Goal: Task Accomplishment & Management: Use online tool/utility

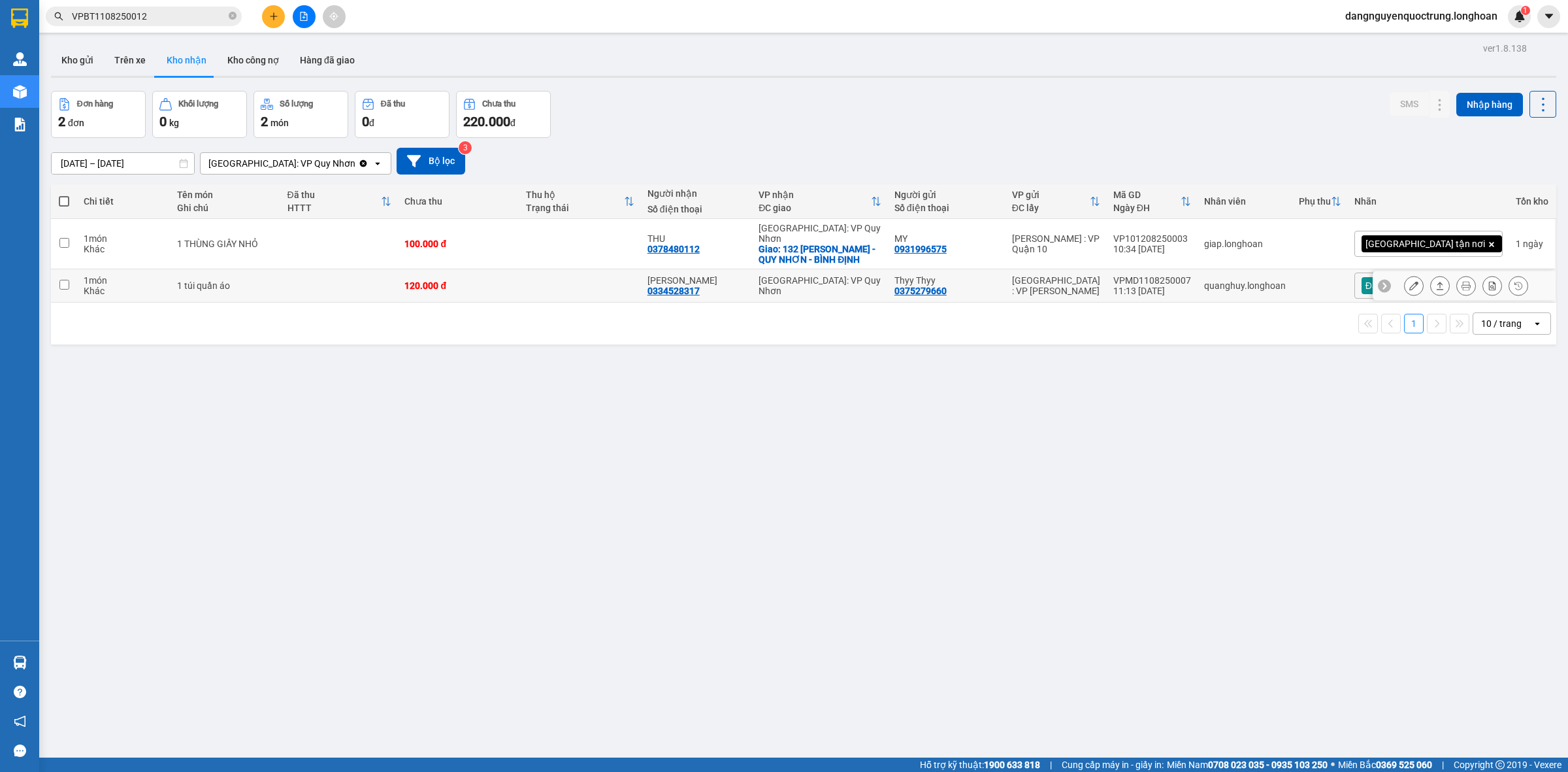
click at [1409, 281] on icon at bounding box center [1414, 286] width 9 height 9
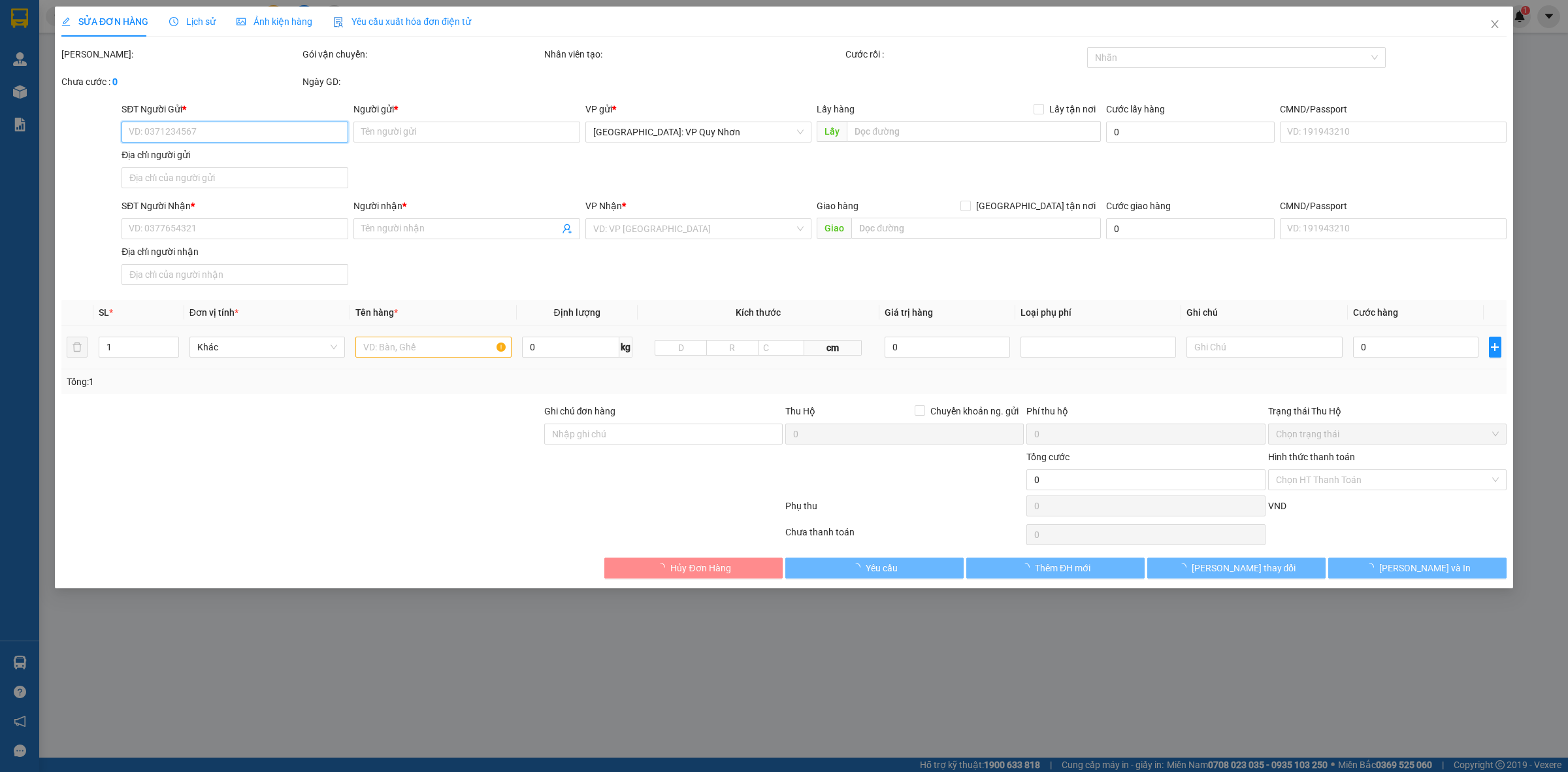
type input "0375279660"
type input "Thyy Thyy"
type input "0334528317"
type input "[PERSON_NAME]"
type input "120.000"
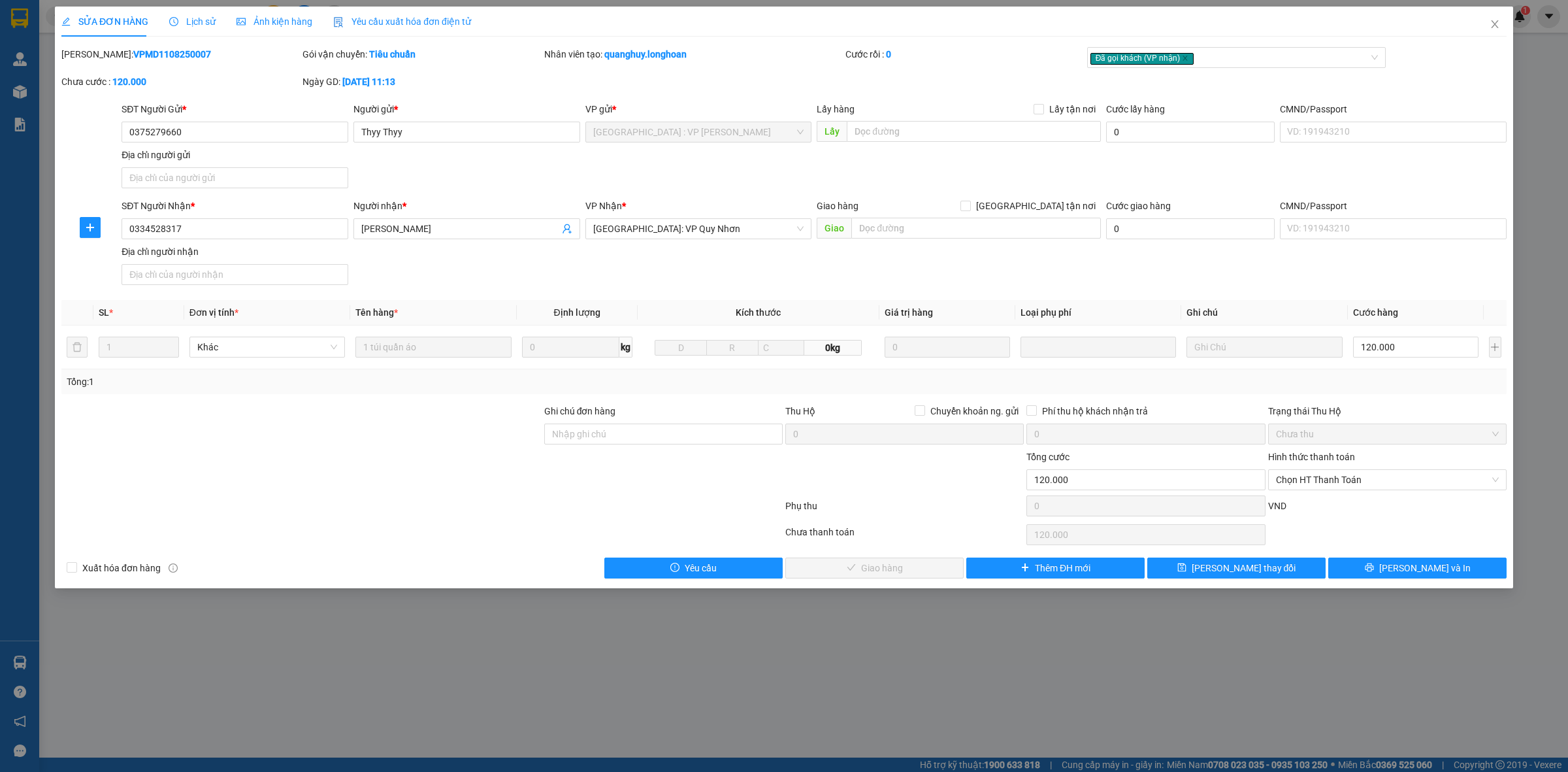
click at [1353, 468] on div "Hình thức thanh toán" at bounding box center [1387, 460] width 238 height 19
click at [1354, 483] on span "Chọn HT Thanh Toán" at bounding box center [1387, 480] width 223 height 19
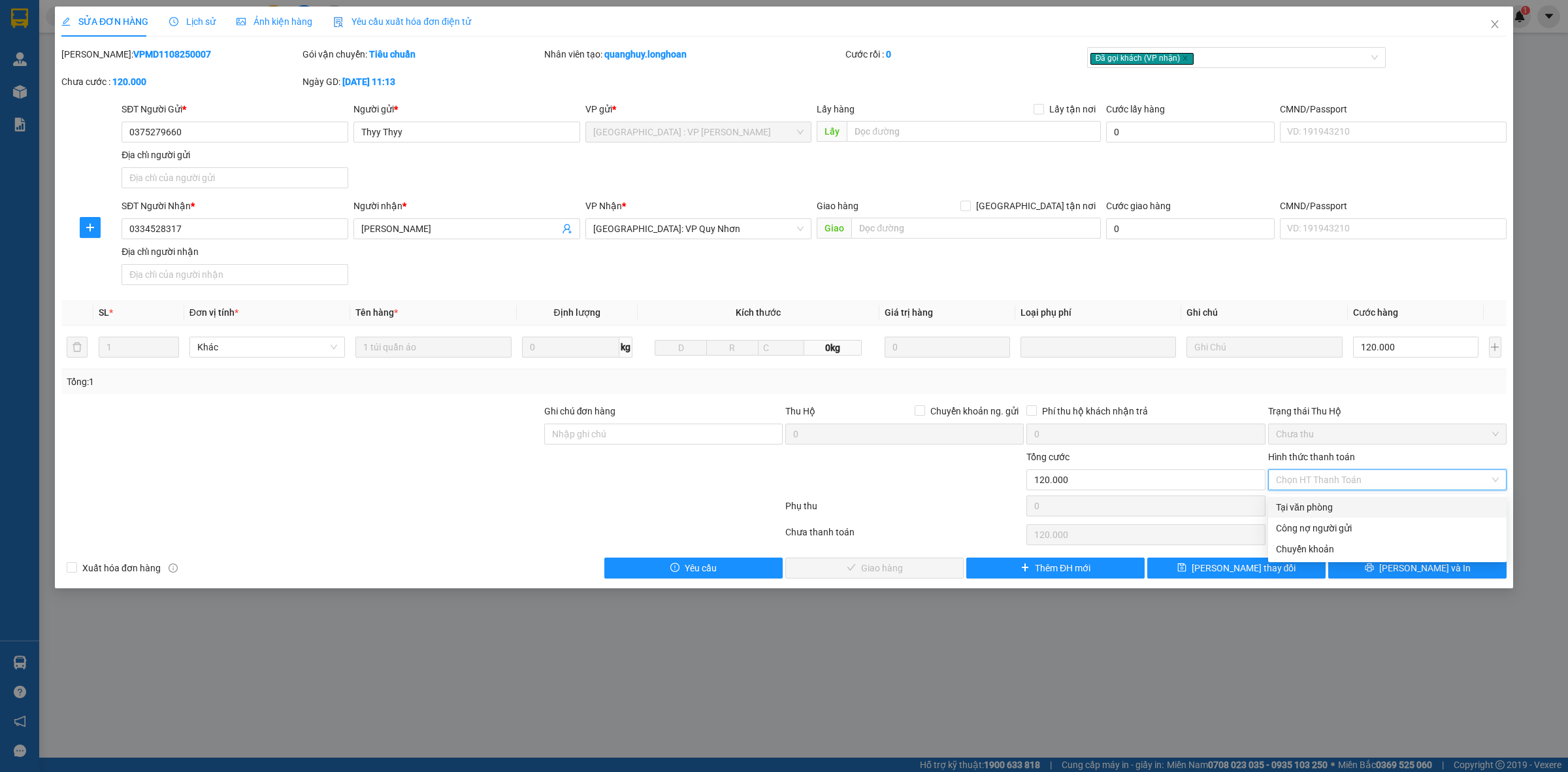
click at [1344, 512] on div "Tại văn phòng" at bounding box center [1387, 507] width 223 height 14
type input "0"
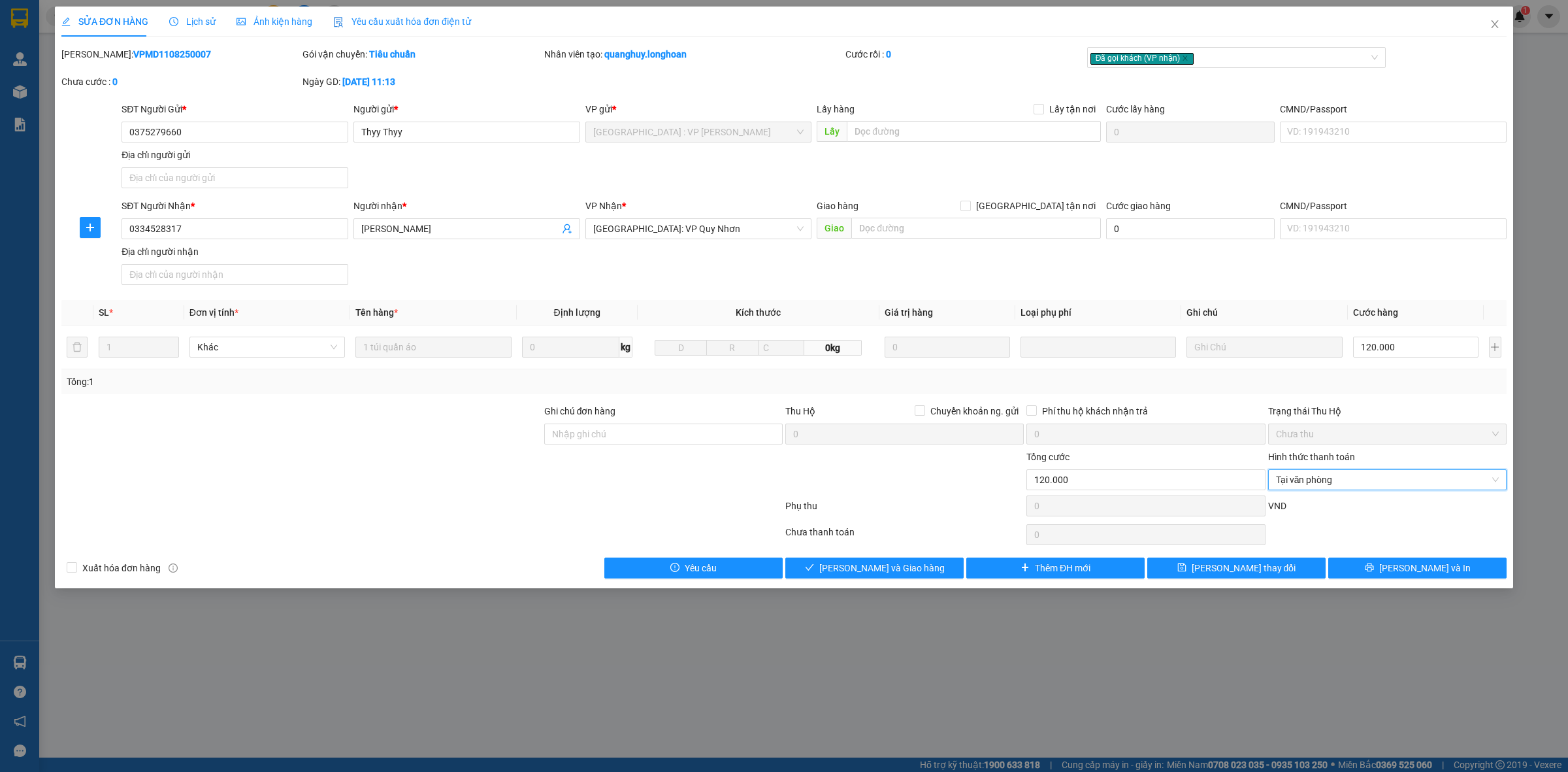
click at [869, 581] on div "SỬA ĐƠN HÀNG Lịch sử Ảnh kiện hàng Yêu cầu xuất hóa đơn điện tử Total Paid Fee …" at bounding box center [783, 296] width 1458 height 581
click at [876, 575] on span "[PERSON_NAME] và Giao hàng" at bounding box center [882, 568] width 125 height 14
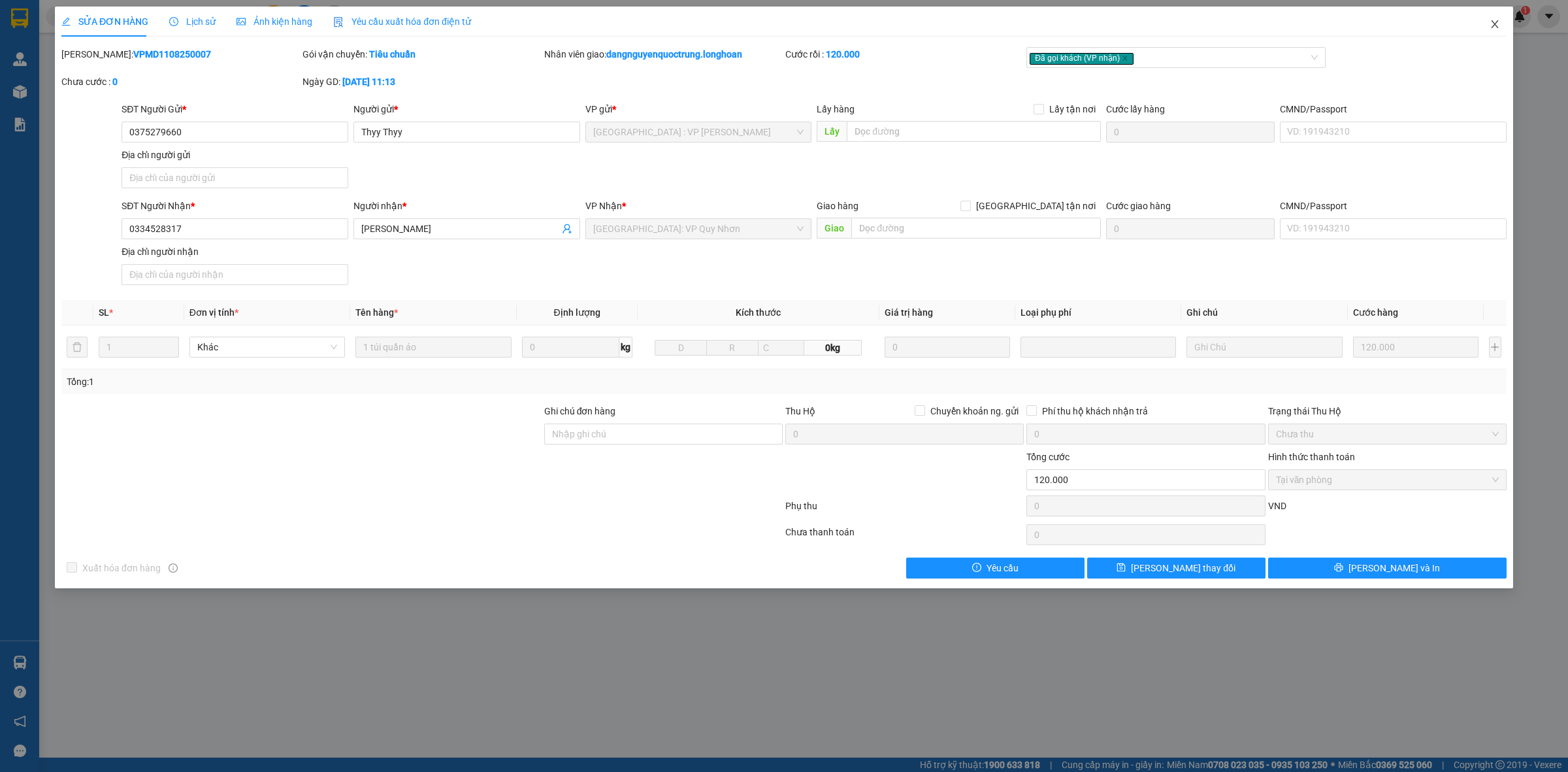
click at [1490, 21] on icon "close" at bounding box center [1495, 24] width 11 height 11
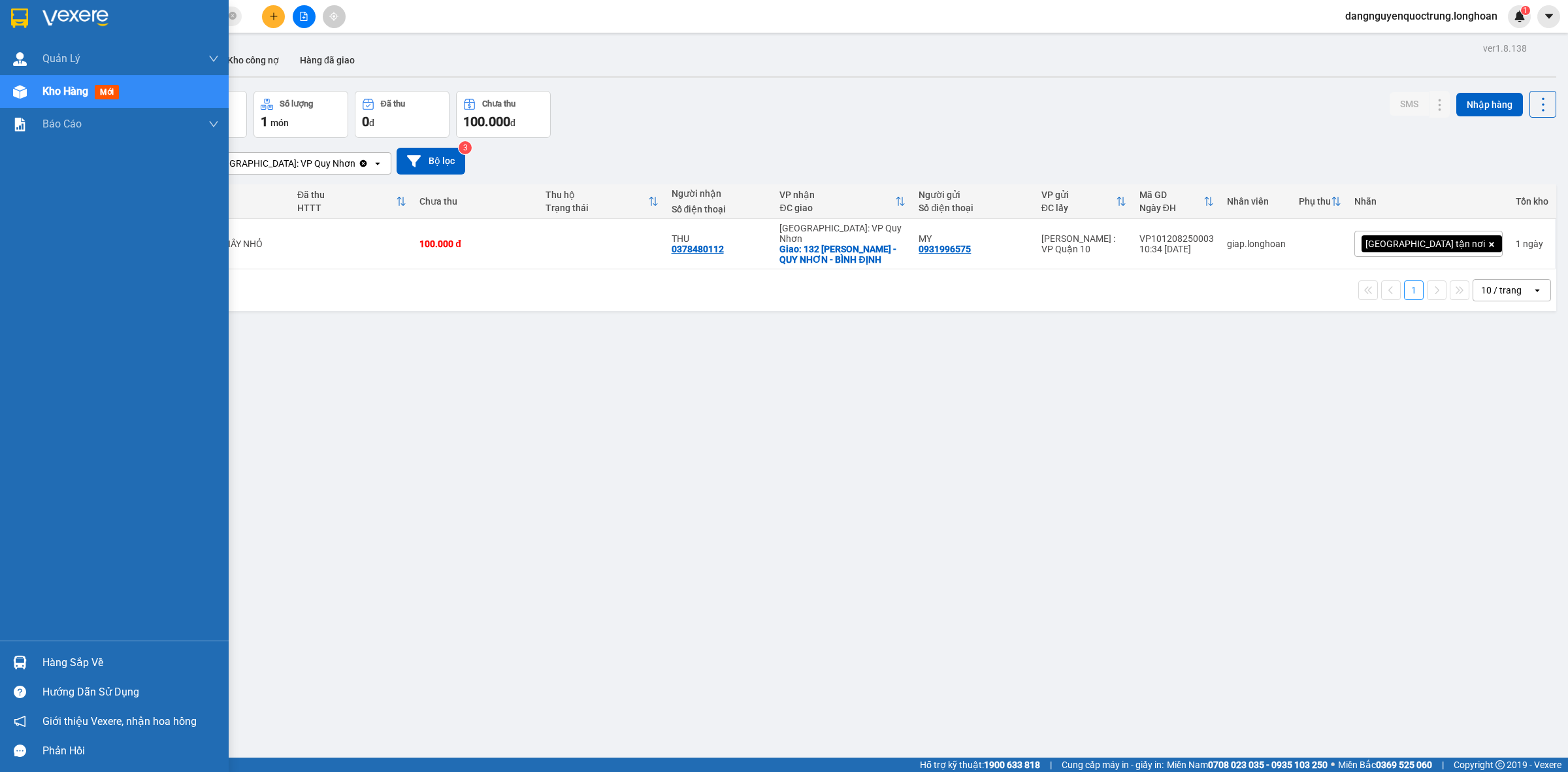
click at [24, 664] on img at bounding box center [20, 663] width 14 height 14
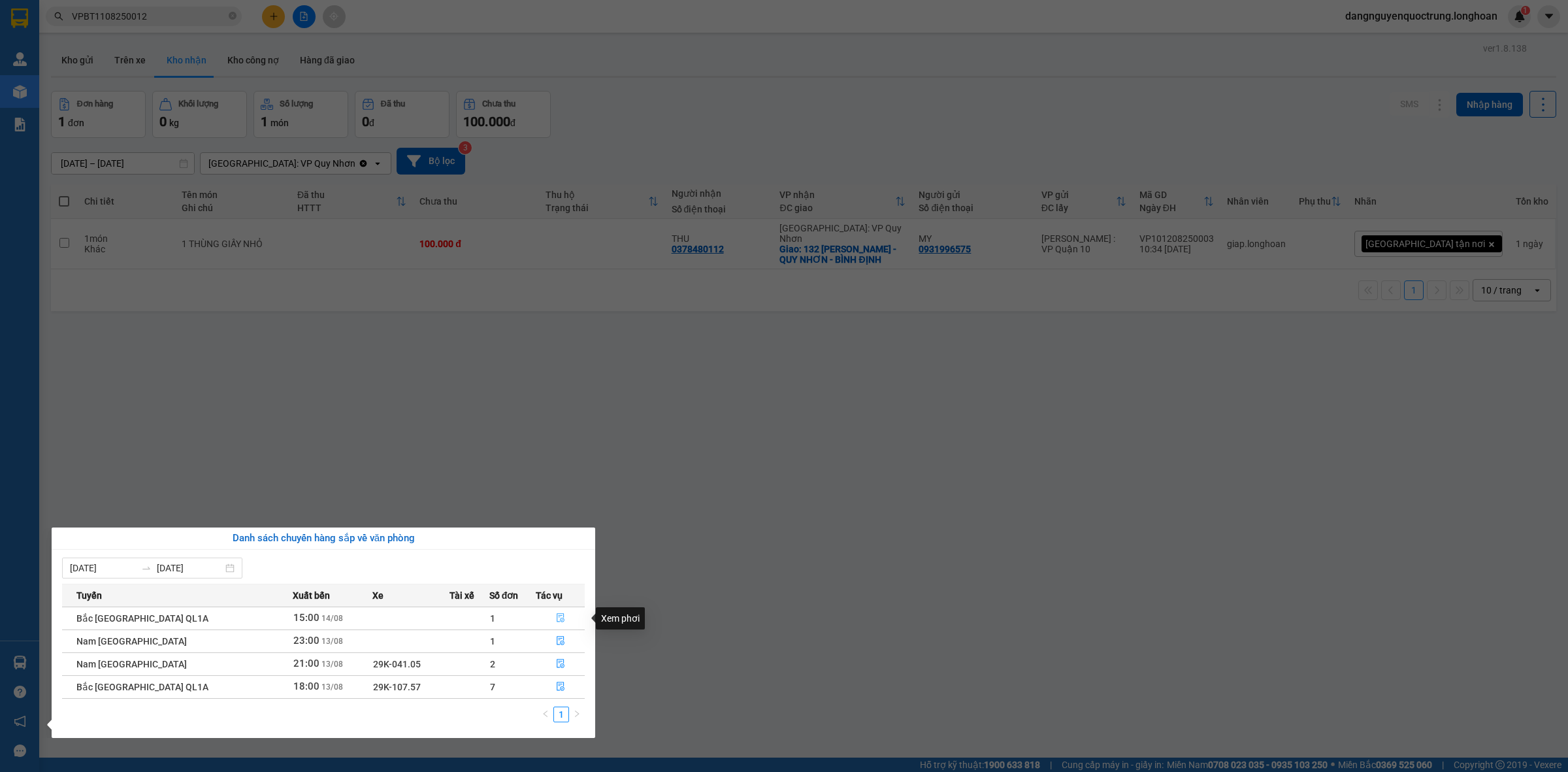
click at [558, 623] on span "file-done" at bounding box center [560, 618] width 9 height 11
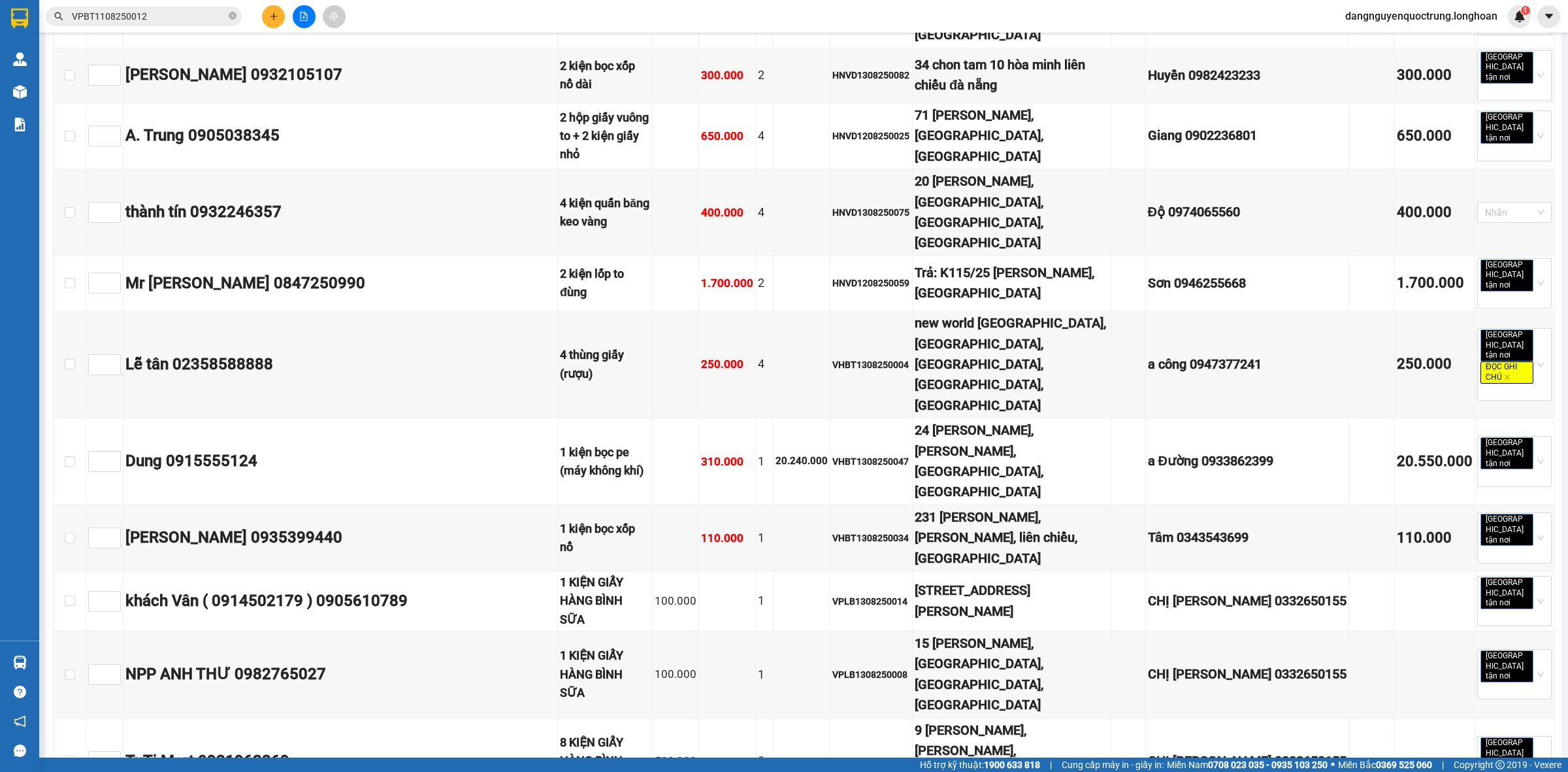
scroll to position [8582, 0]
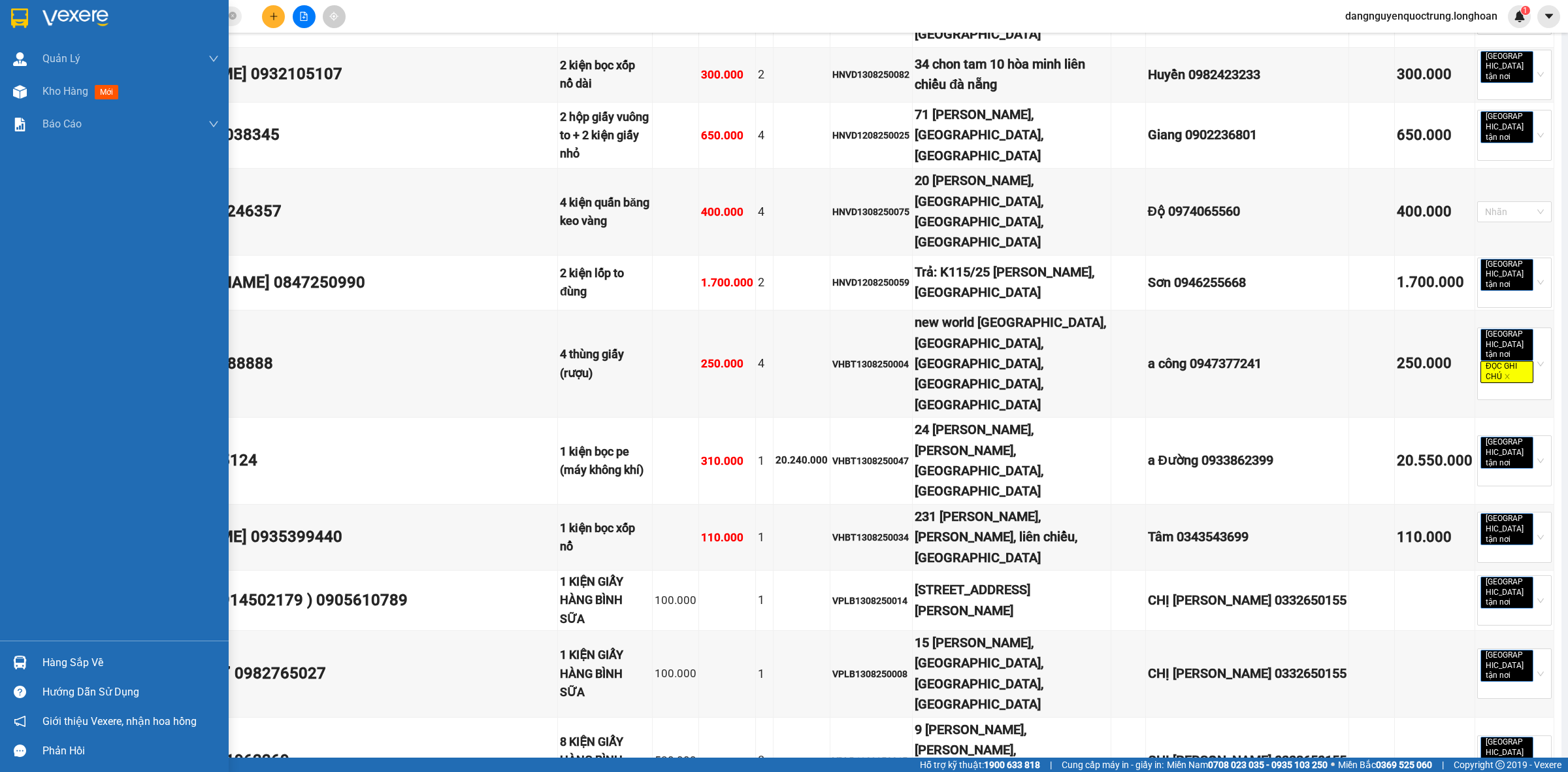
click at [26, 659] on img at bounding box center [20, 663] width 14 height 14
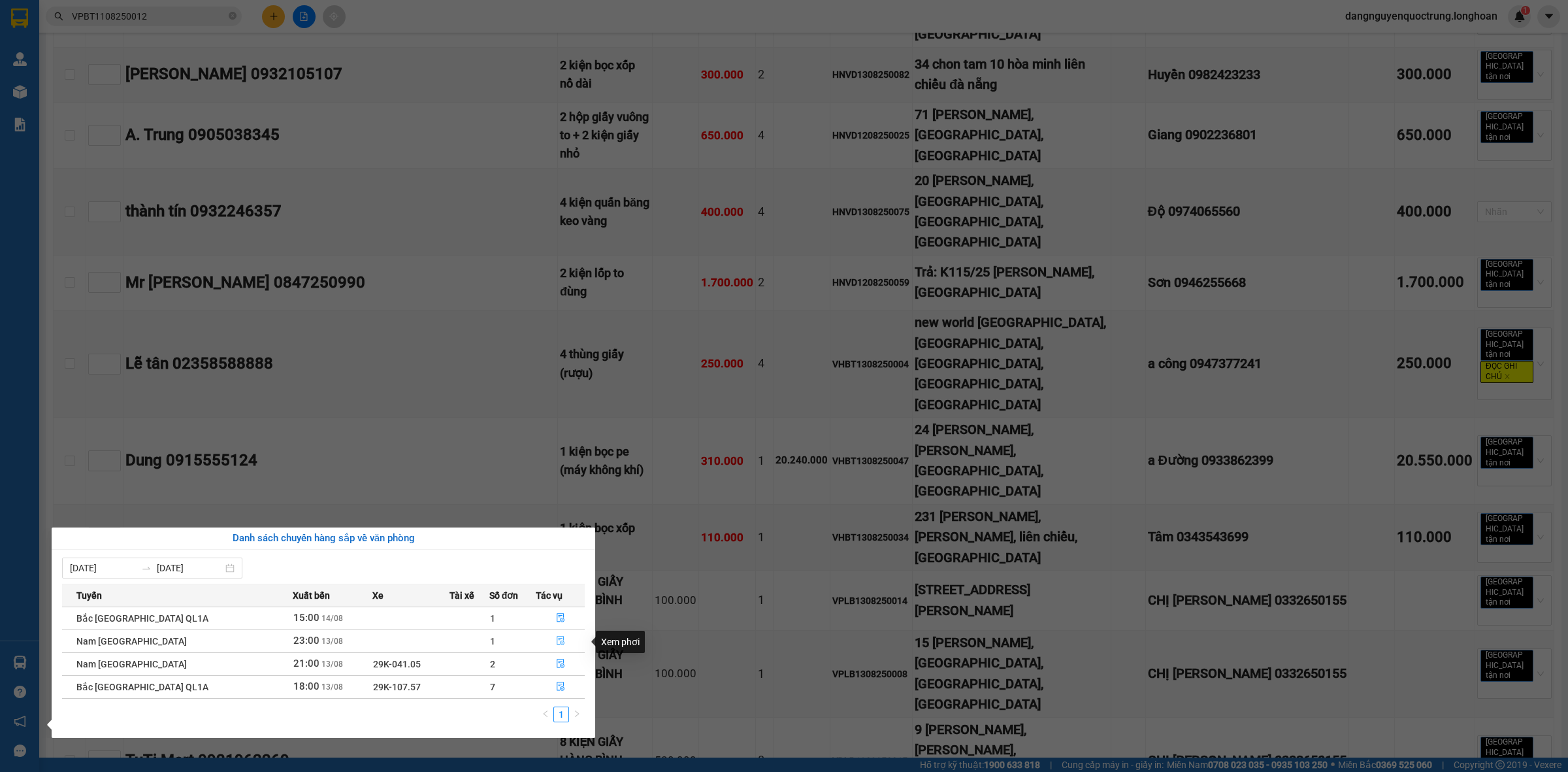
click at [558, 639] on icon "file-done" at bounding box center [560, 641] width 9 height 9
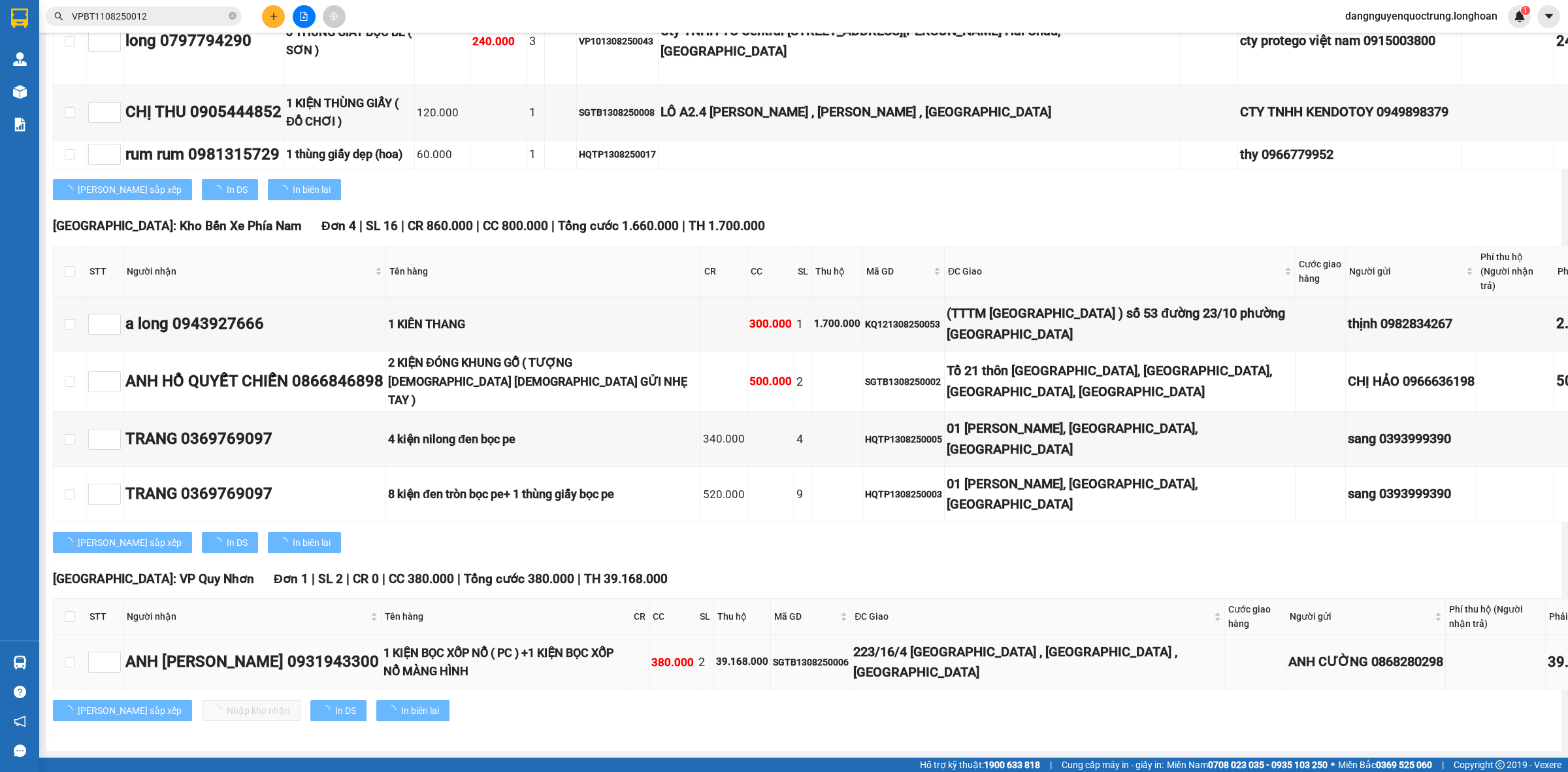
type input "[DATE]"
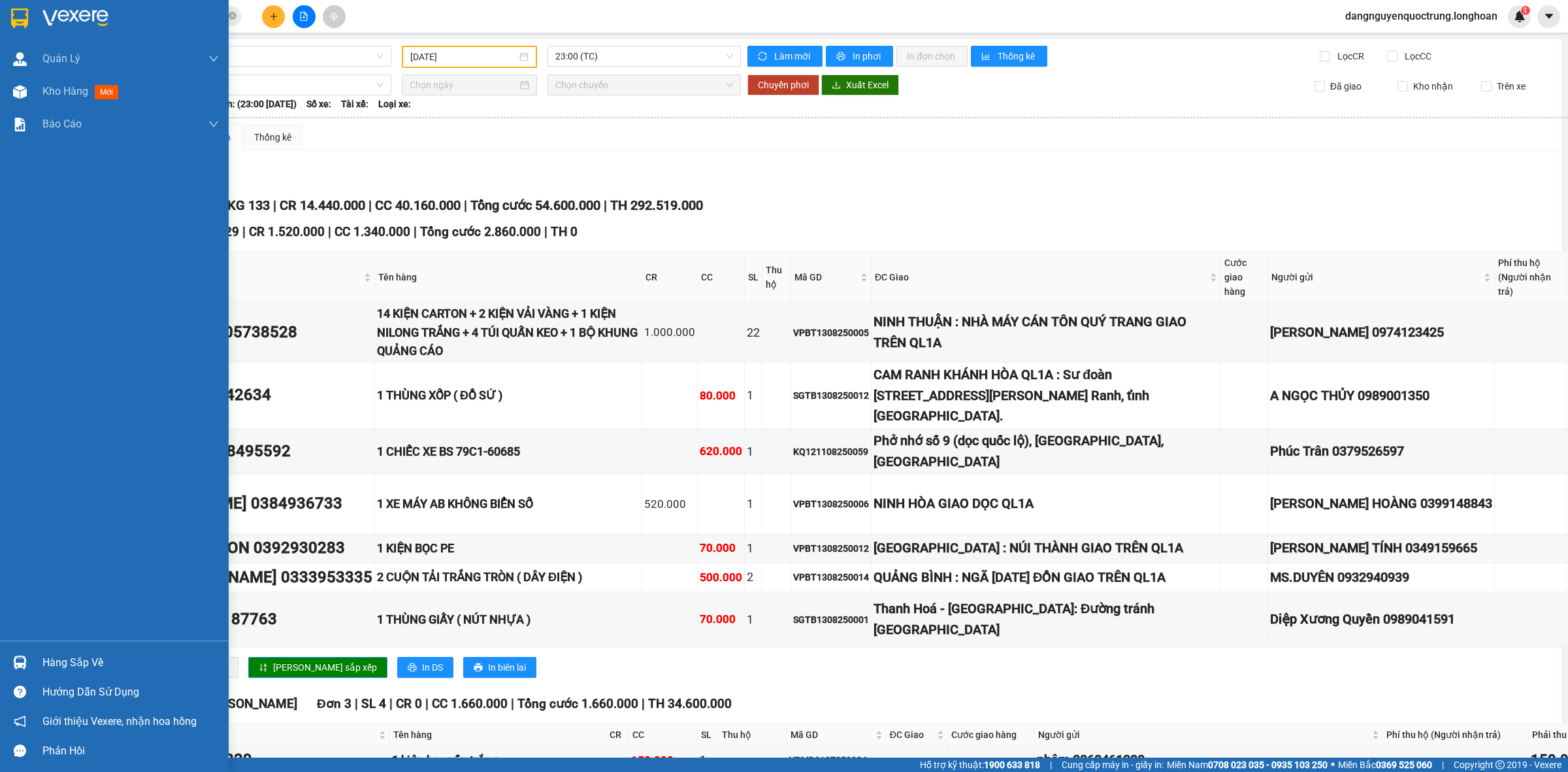
click at [9, 9] on div at bounding box center [20, 18] width 23 height 23
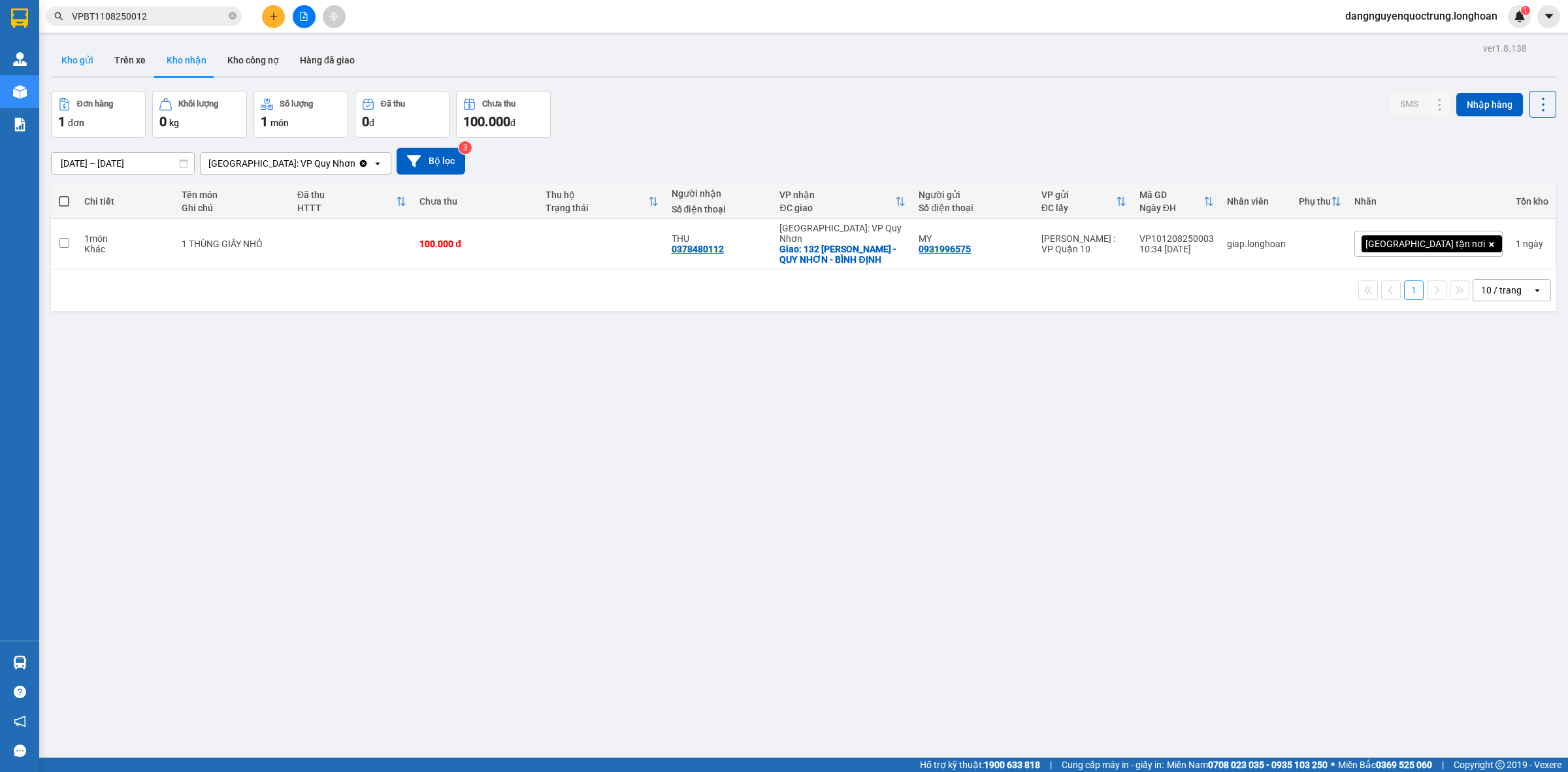
click at [78, 65] on button "Kho gửi" at bounding box center [78, 60] width 53 height 32
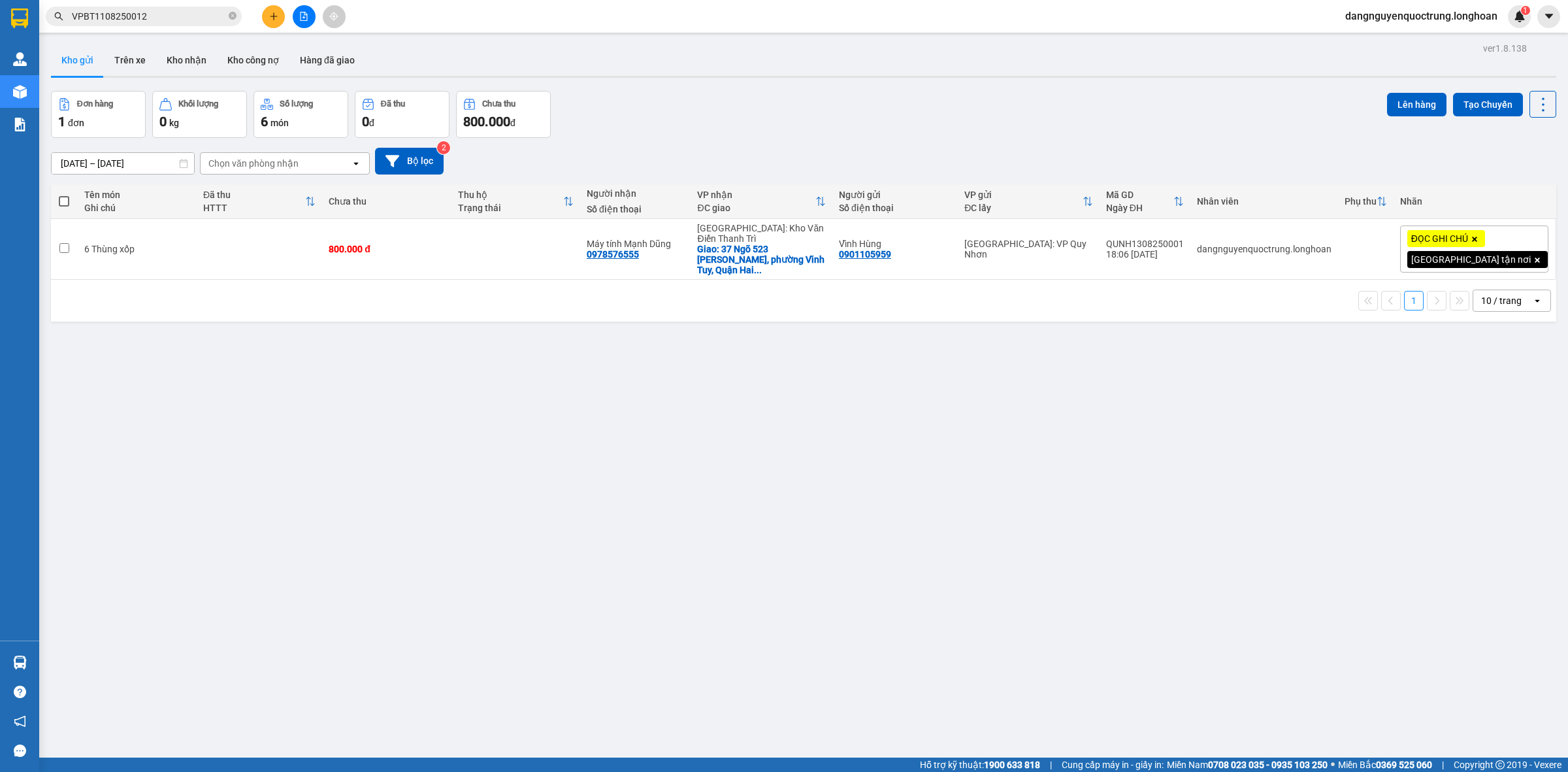
click at [785, 566] on div "ver 1.8.138 Kho gửi Trên xe Kho nhận Kho công nợ Hàng đã giao Đơn hàng 1 đơn Kh…" at bounding box center [803, 424] width 1516 height 772
click at [711, 538] on div "ver 1.8.138 Kho gửi Trên xe Kho nhận Kho công nợ Hàng đã giao Đơn hàng 1 đơn Kh…" at bounding box center [803, 424] width 1516 height 772
drag, startPoint x: 157, startPoint y: 51, endPoint x: 148, endPoint y: 53, distance: 9.2
click at [152, 53] on div "Kho gửi Trên xe Kho nhận Kho công nợ Hàng đã giao" at bounding box center [803, 61] width 1505 height 34
click at [147, 69] on button "Trên xe" at bounding box center [130, 60] width 52 height 32
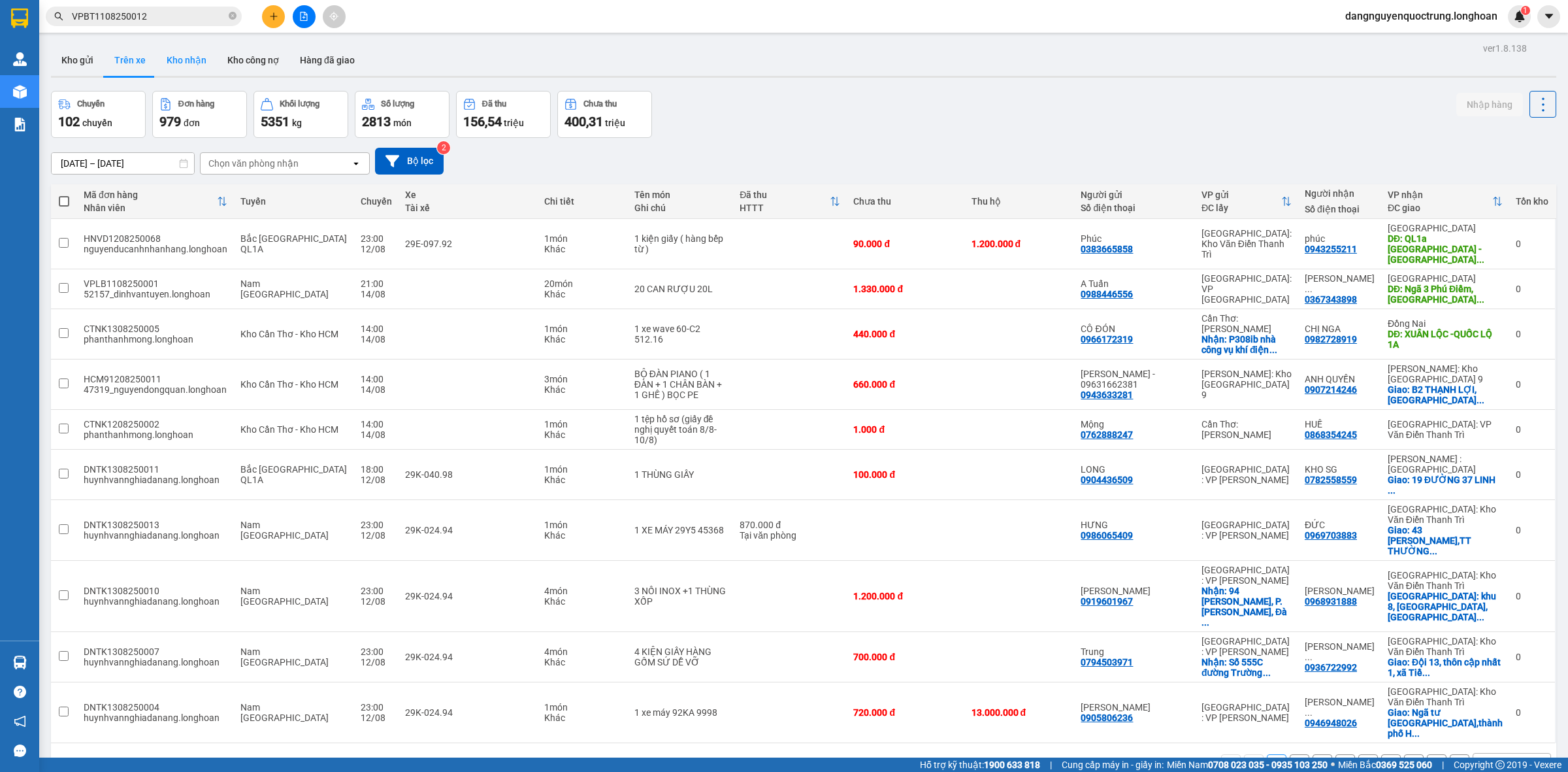
click at [198, 61] on button "Kho nhận" at bounding box center [186, 60] width 61 height 32
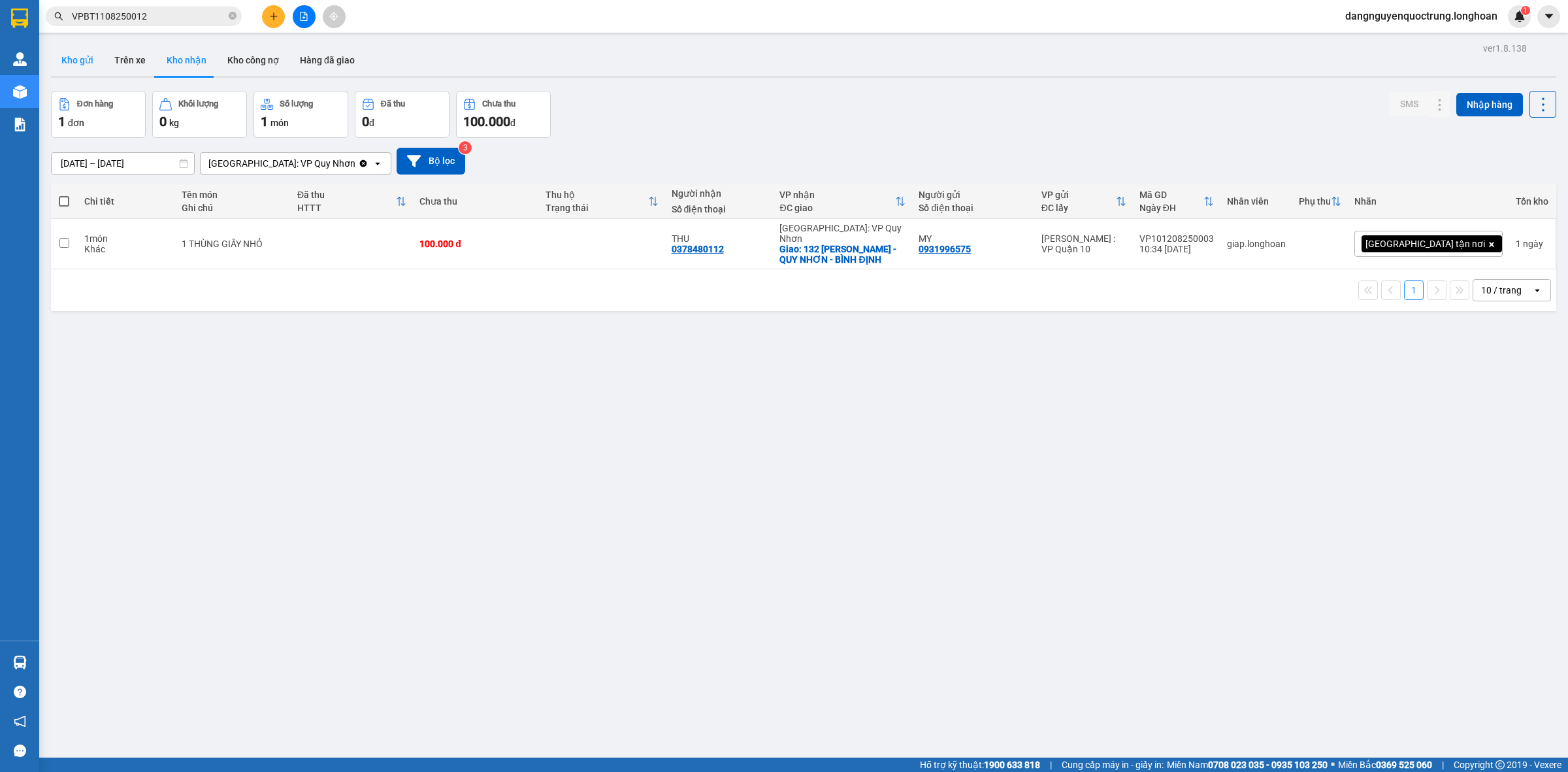
click at [69, 62] on button "Kho gửi" at bounding box center [78, 60] width 53 height 32
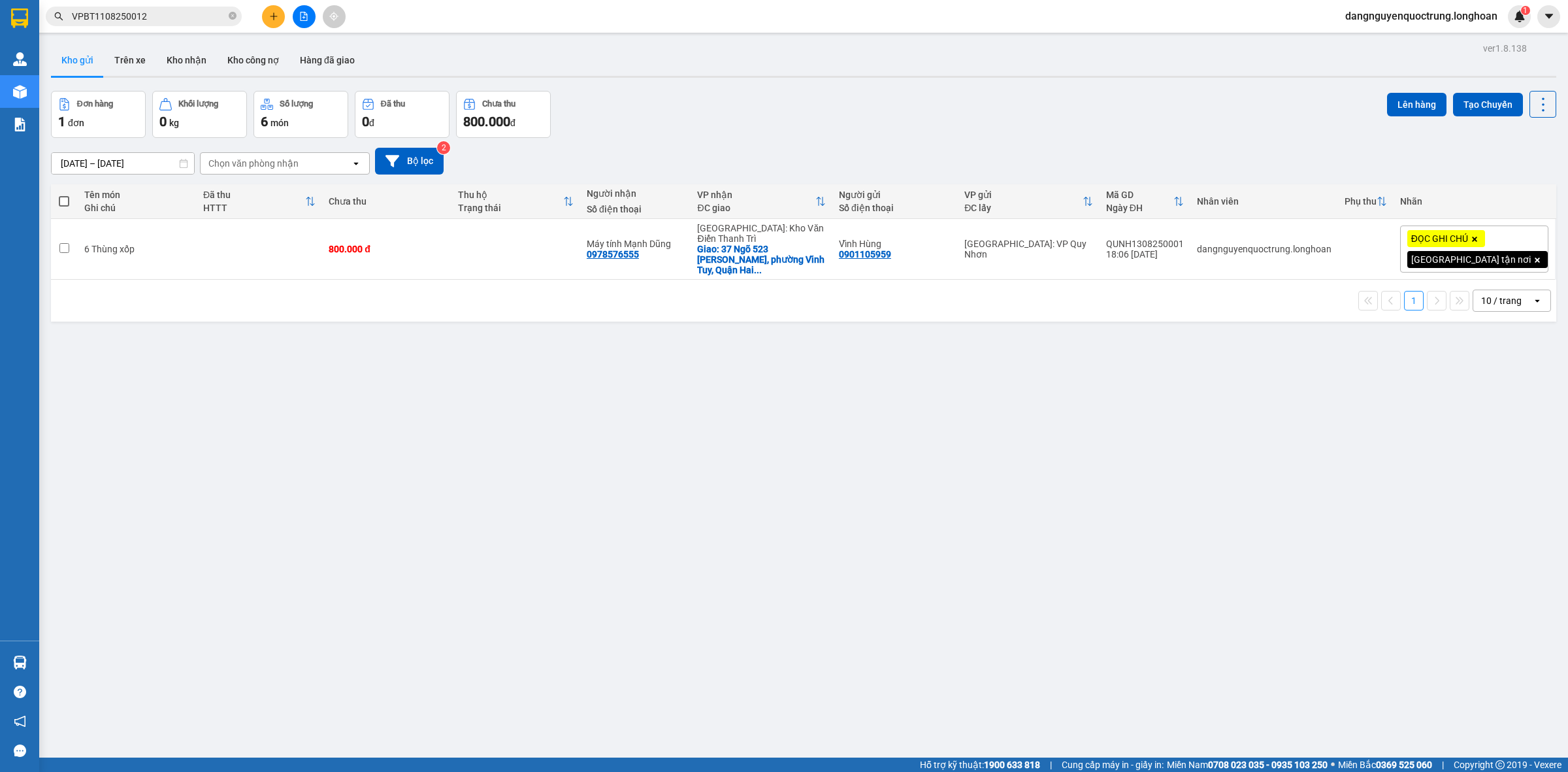
click at [51, 44] on button "Kho gửi" at bounding box center [78, 60] width 53 height 32
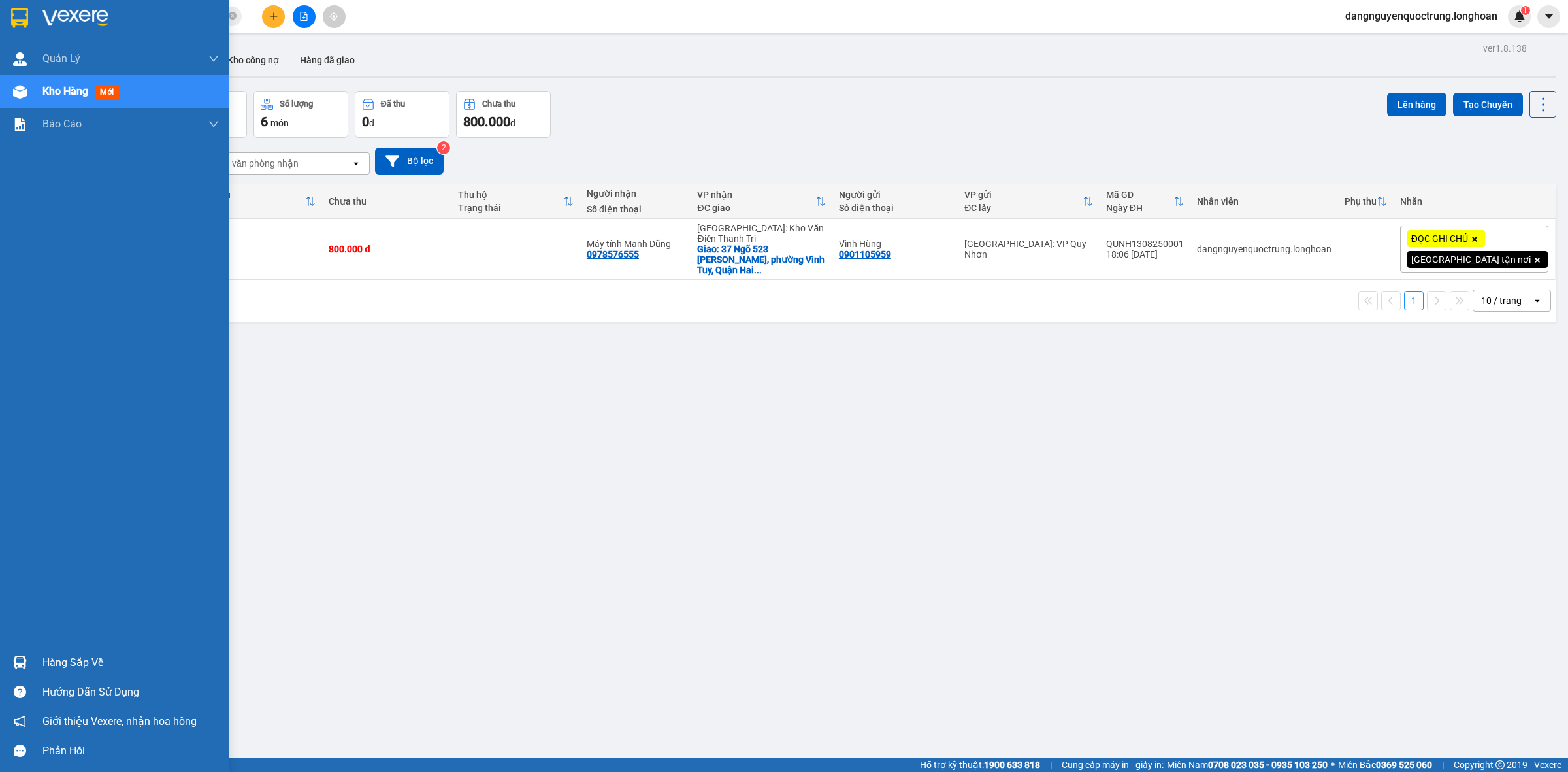
click at [31, 664] on div "Hàng sắp về" at bounding box center [114, 662] width 228 height 29
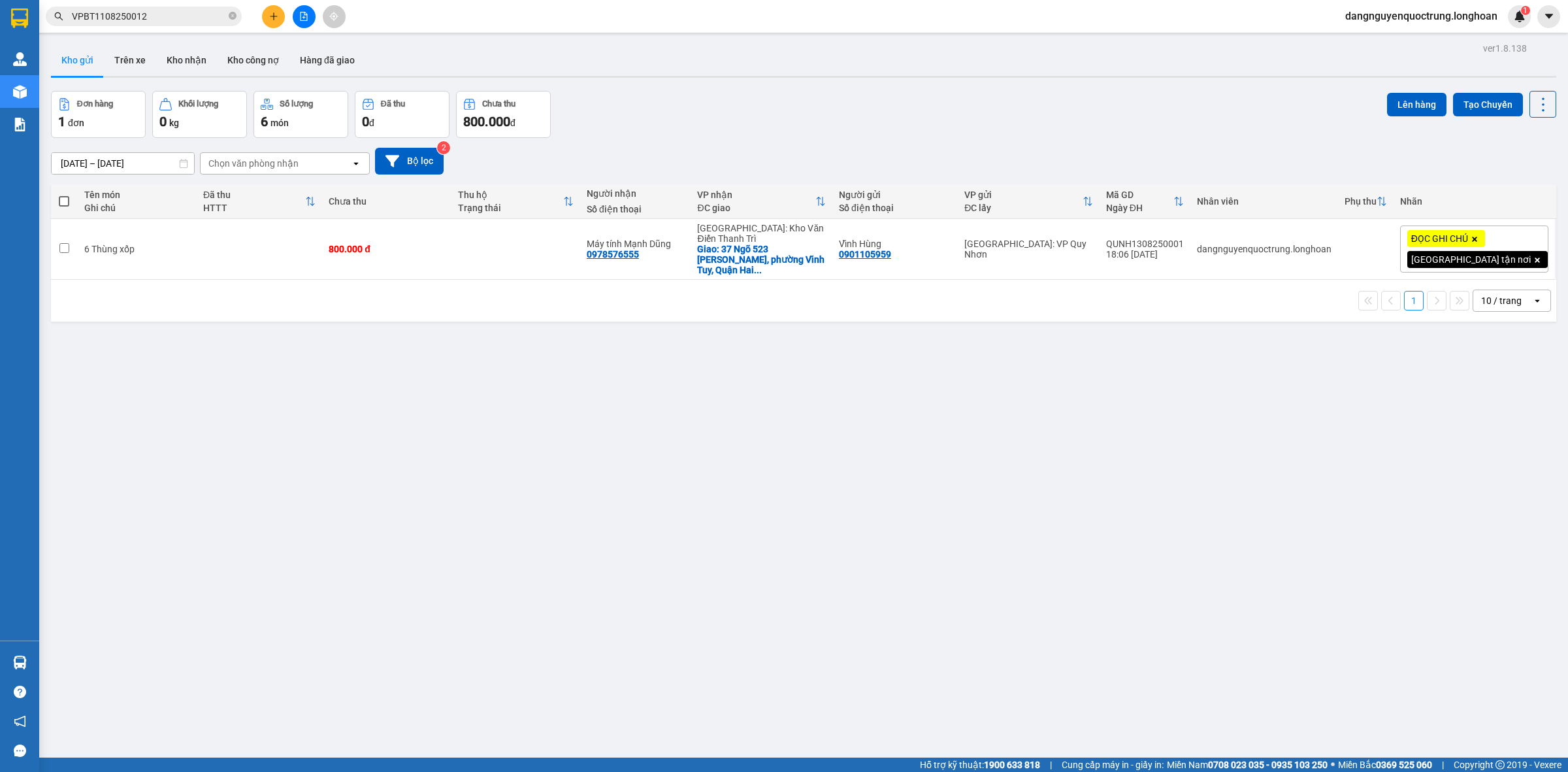
click at [791, 560] on section "Kết quả tìm kiếm ( 1 ) Bộ lọc Mã ĐH Trạng thái Món hàng Thu hộ Tổng cước Chưa c…" at bounding box center [784, 386] width 1568 height 772
click at [180, 56] on button "Kho nhận" at bounding box center [186, 60] width 61 height 32
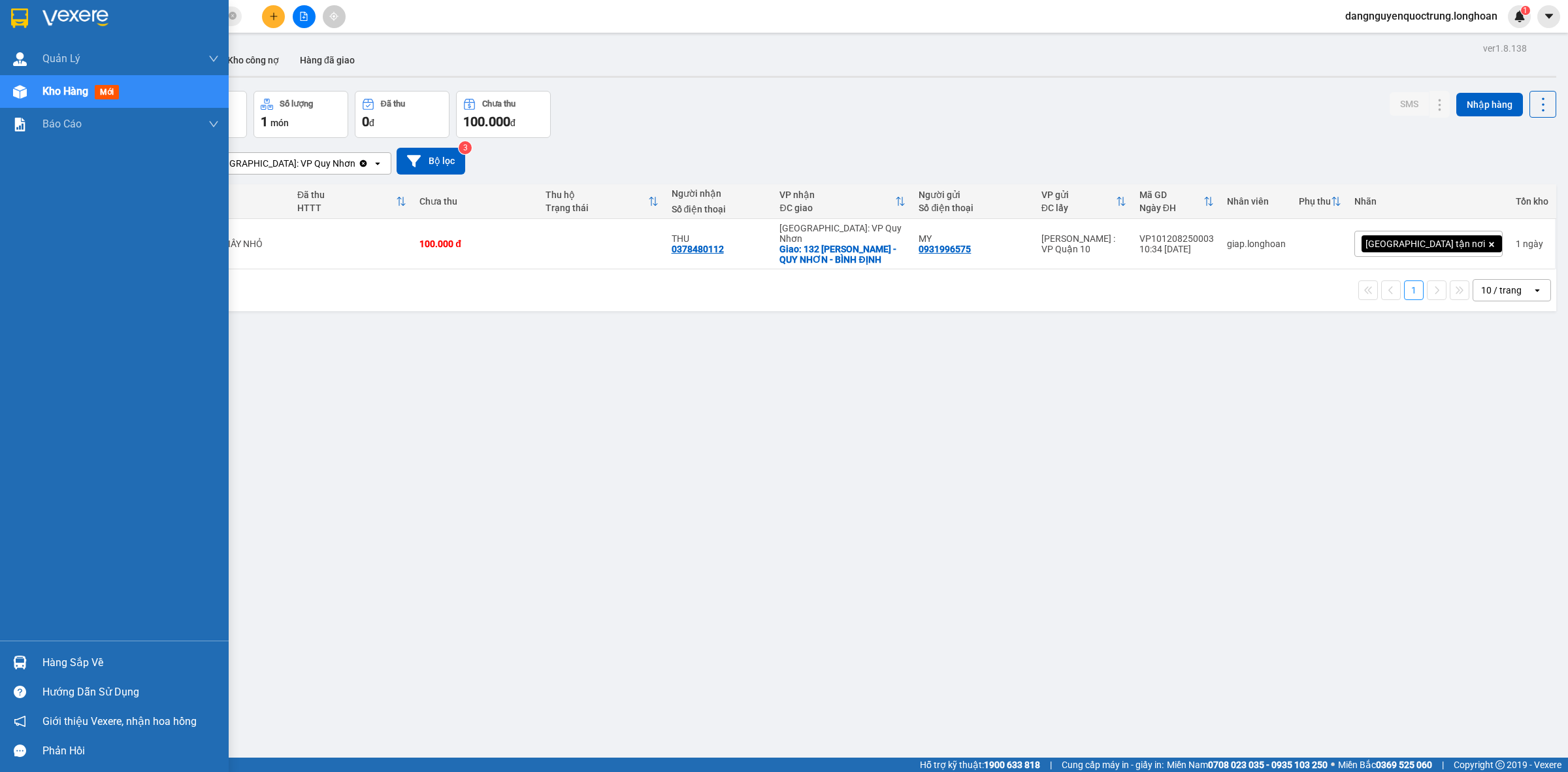
click at [25, 667] on img at bounding box center [20, 663] width 14 height 14
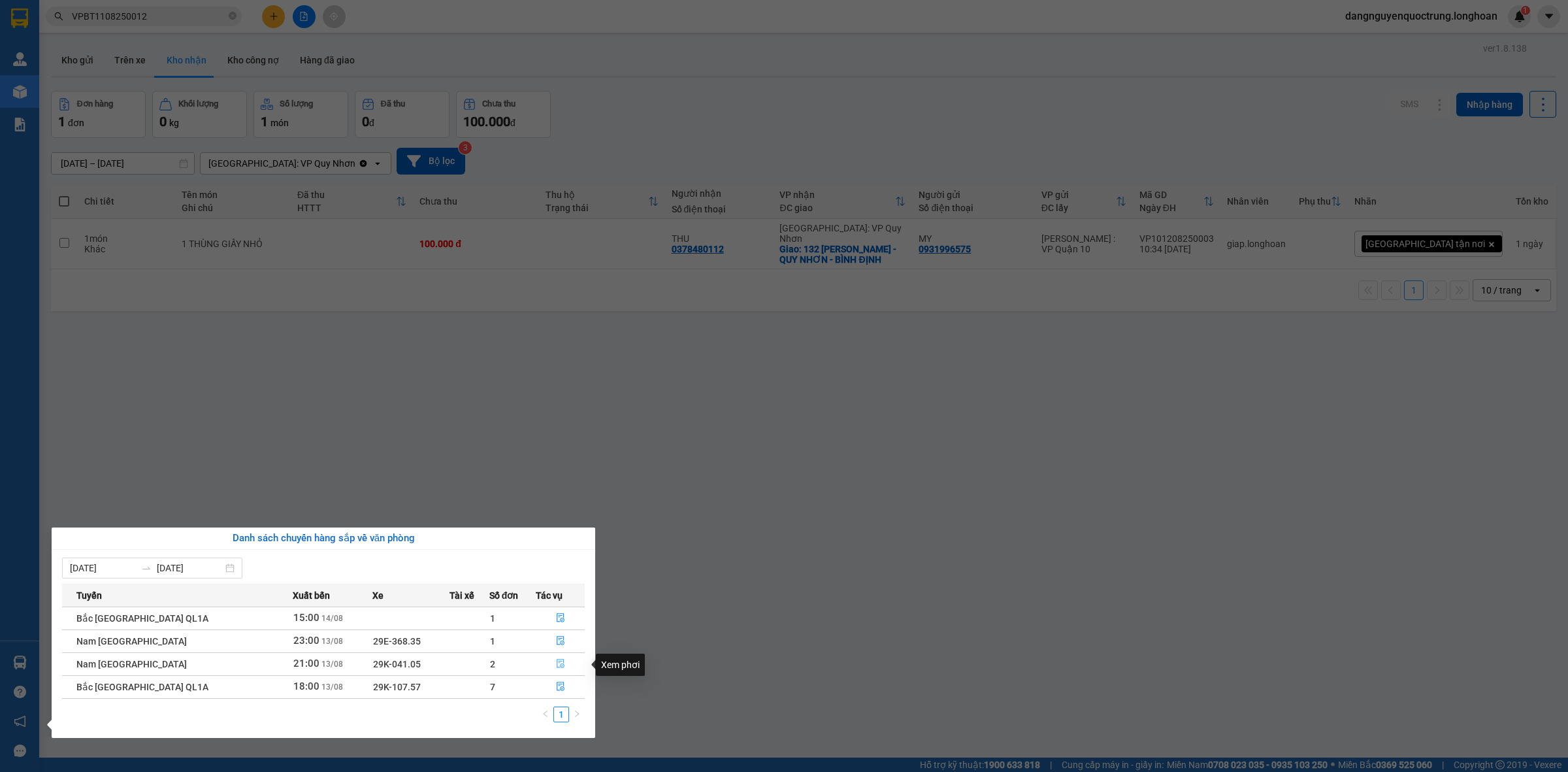
click at [556, 664] on icon "file-done" at bounding box center [560, 663] width 9 height 9
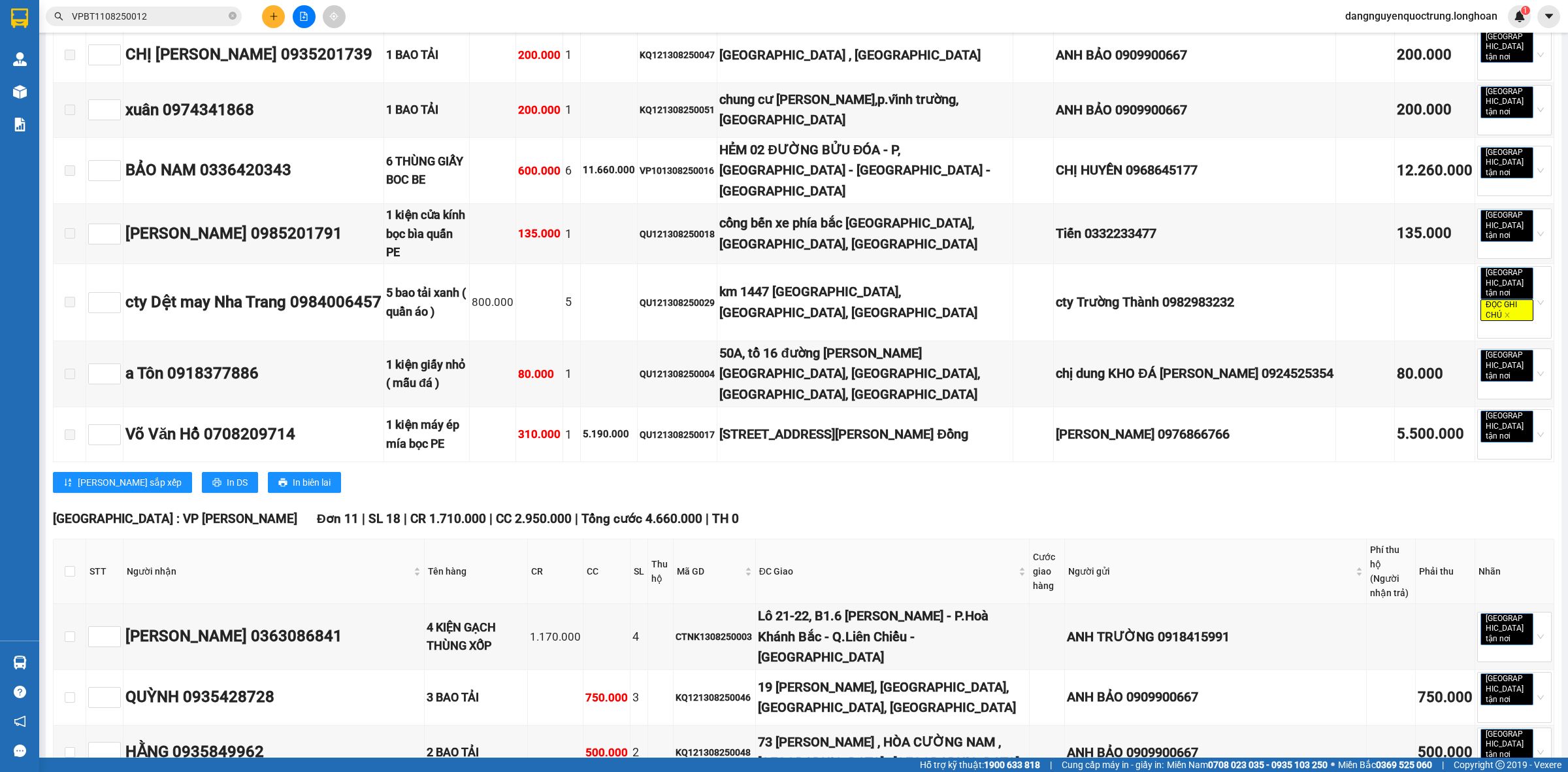
scroll to position [6129, 0]
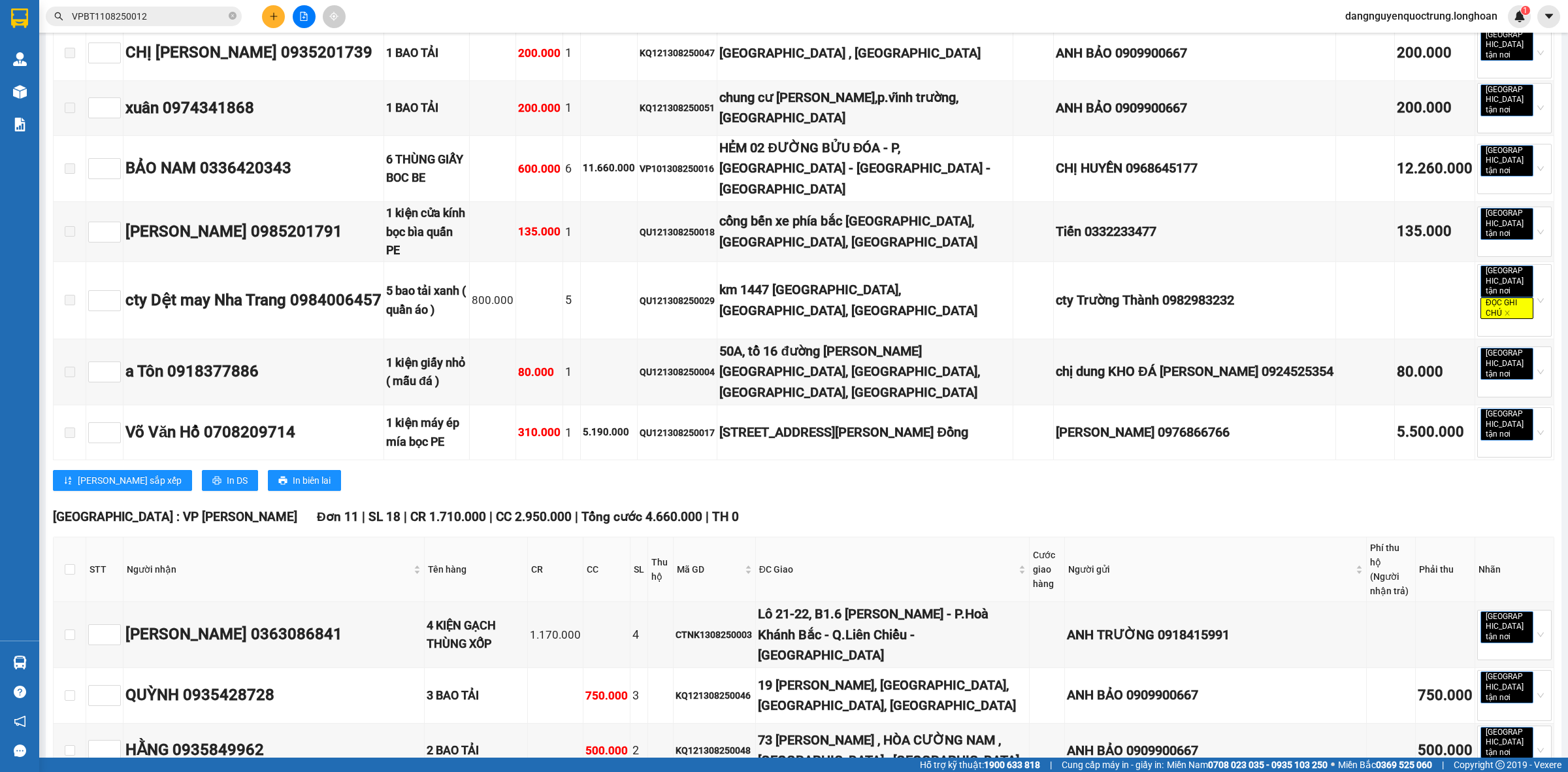
checkbox input "true"
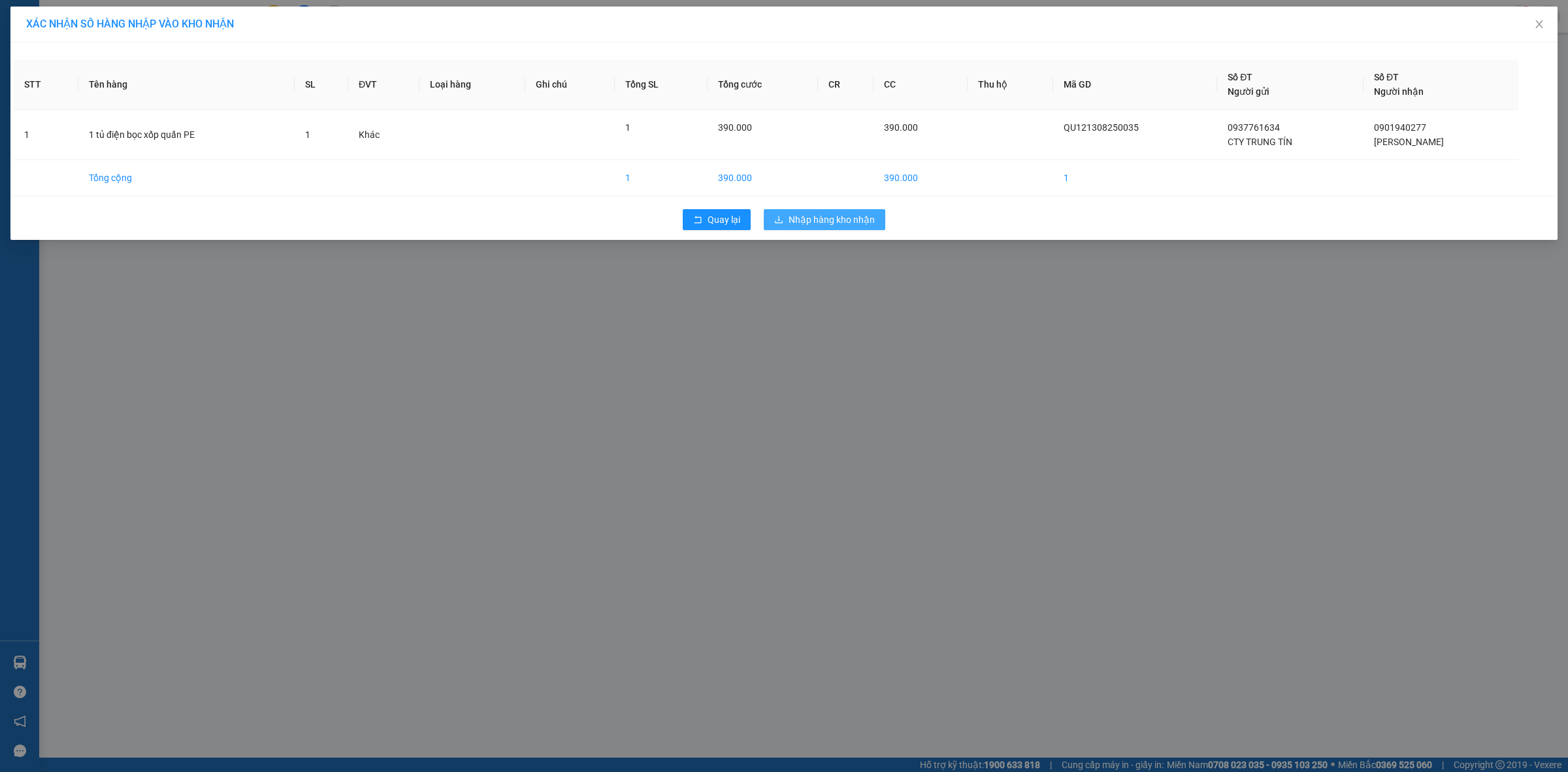
click at [844, 227] on span "Nhập hàng kho nhận" at bounding box center [832, 220] width 86 height 14
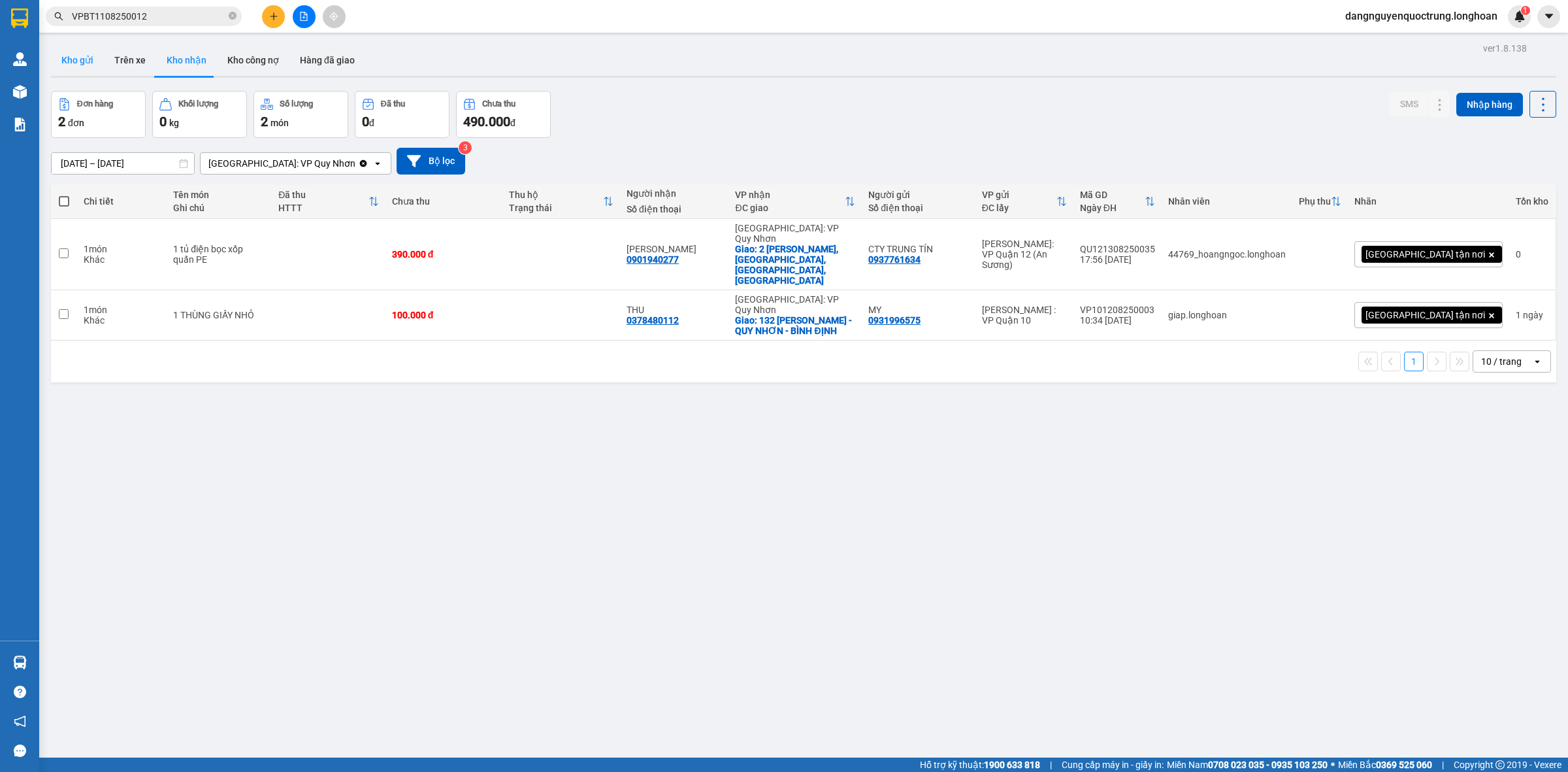
click at [56, 64] on button "Kho gửi" at bounding box center [78, 60] width 53 height 32
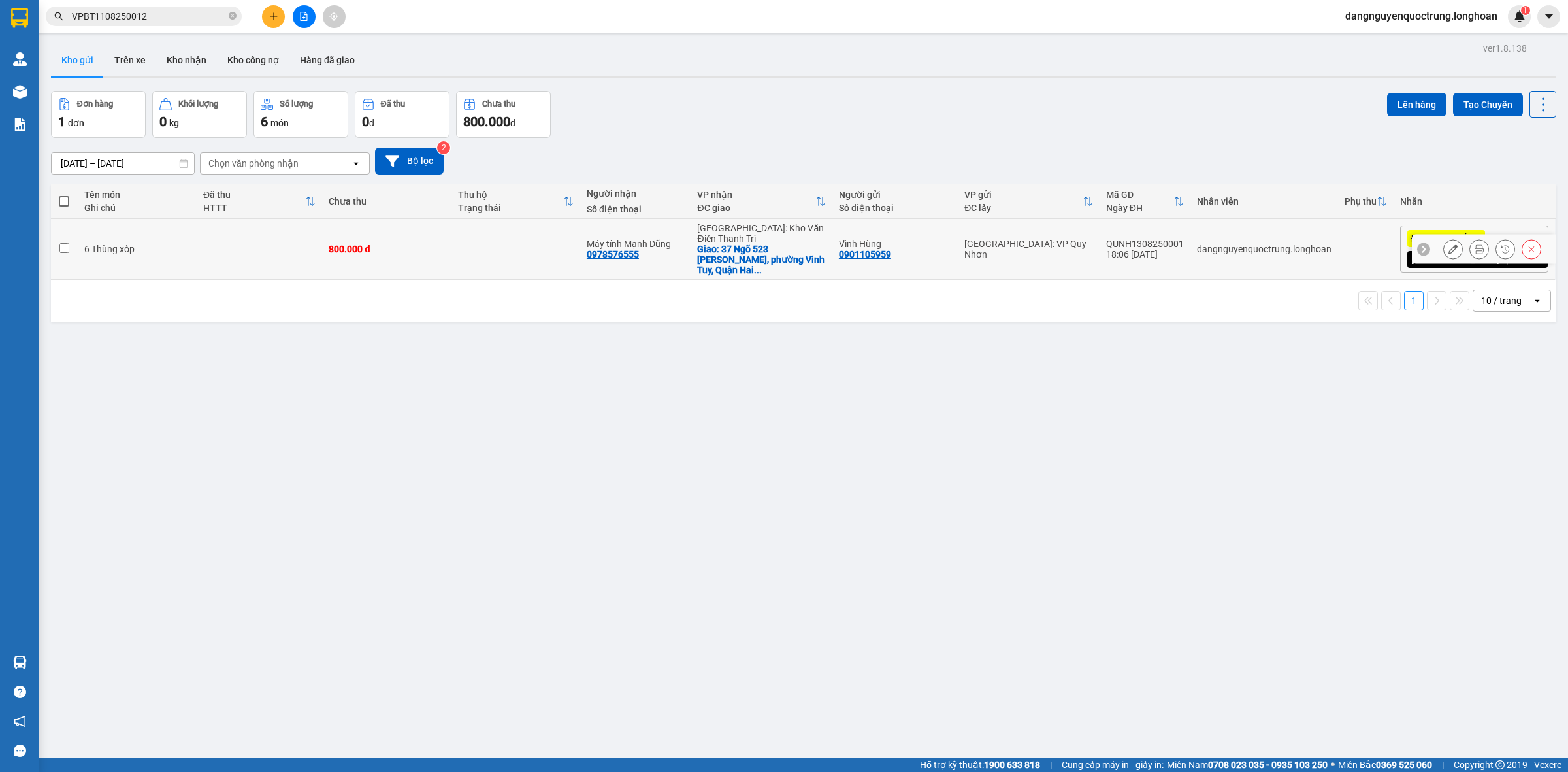
click at [65, 244] on input "checkbox" at bounding box center [63, 248] width 10 height 10
checkbox input "true"
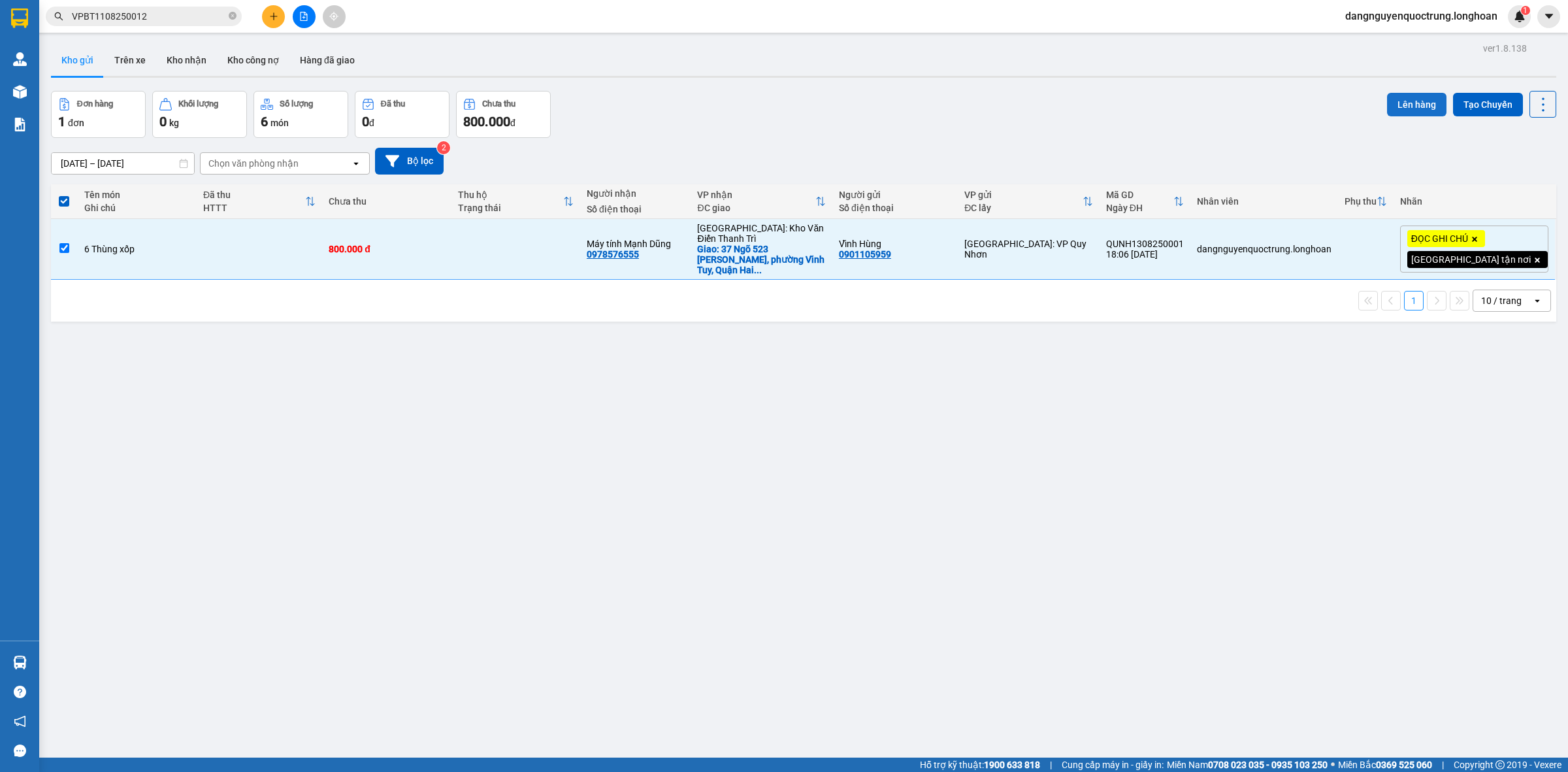
click at [1415, 105] on button "Lên hàng" at bounding box center [1416, 104] width 59 height 24
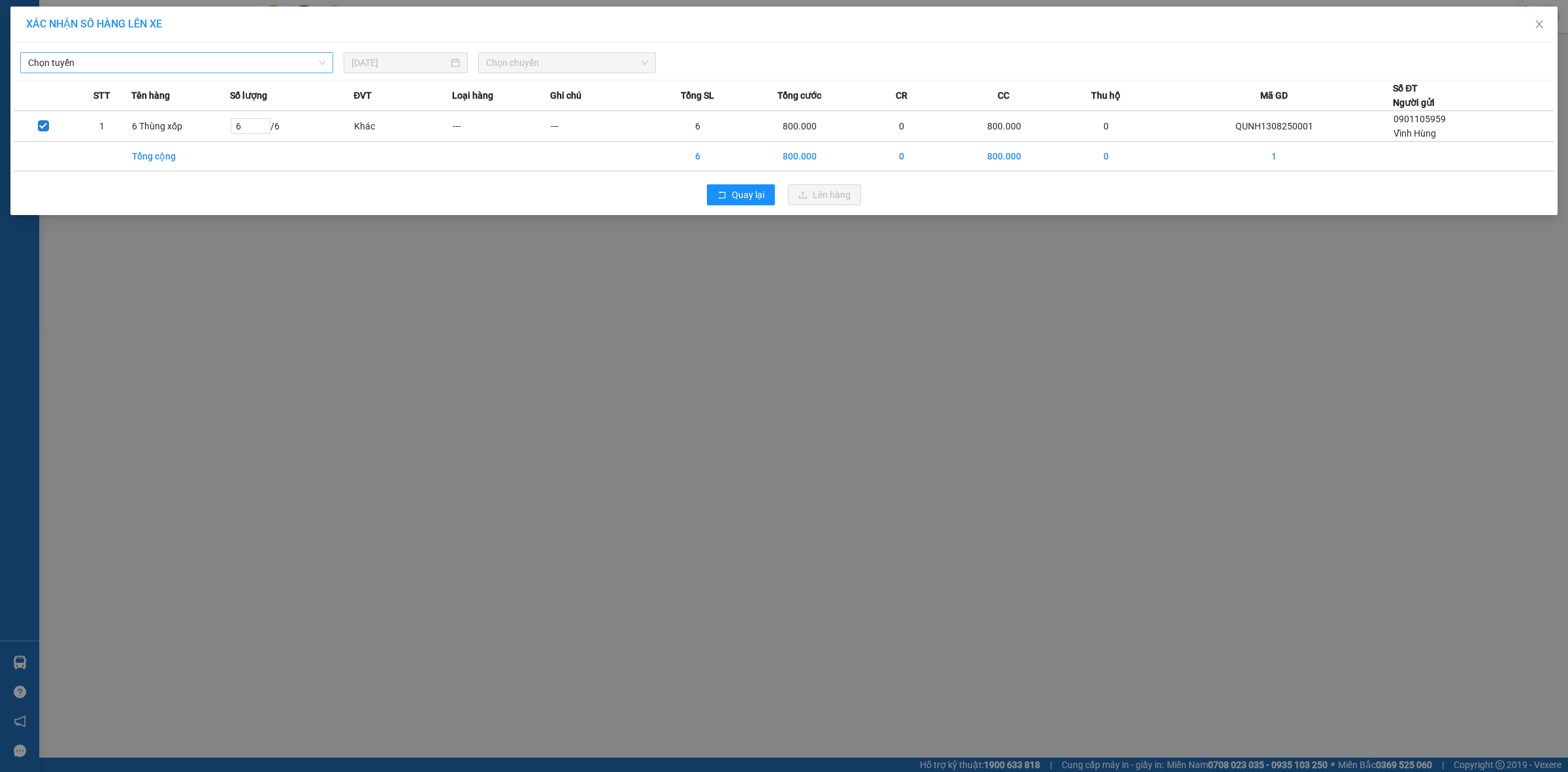
click at [315, 63] on span "Chọn tuyến" at bounding box center [176, 63] width 297 height 19
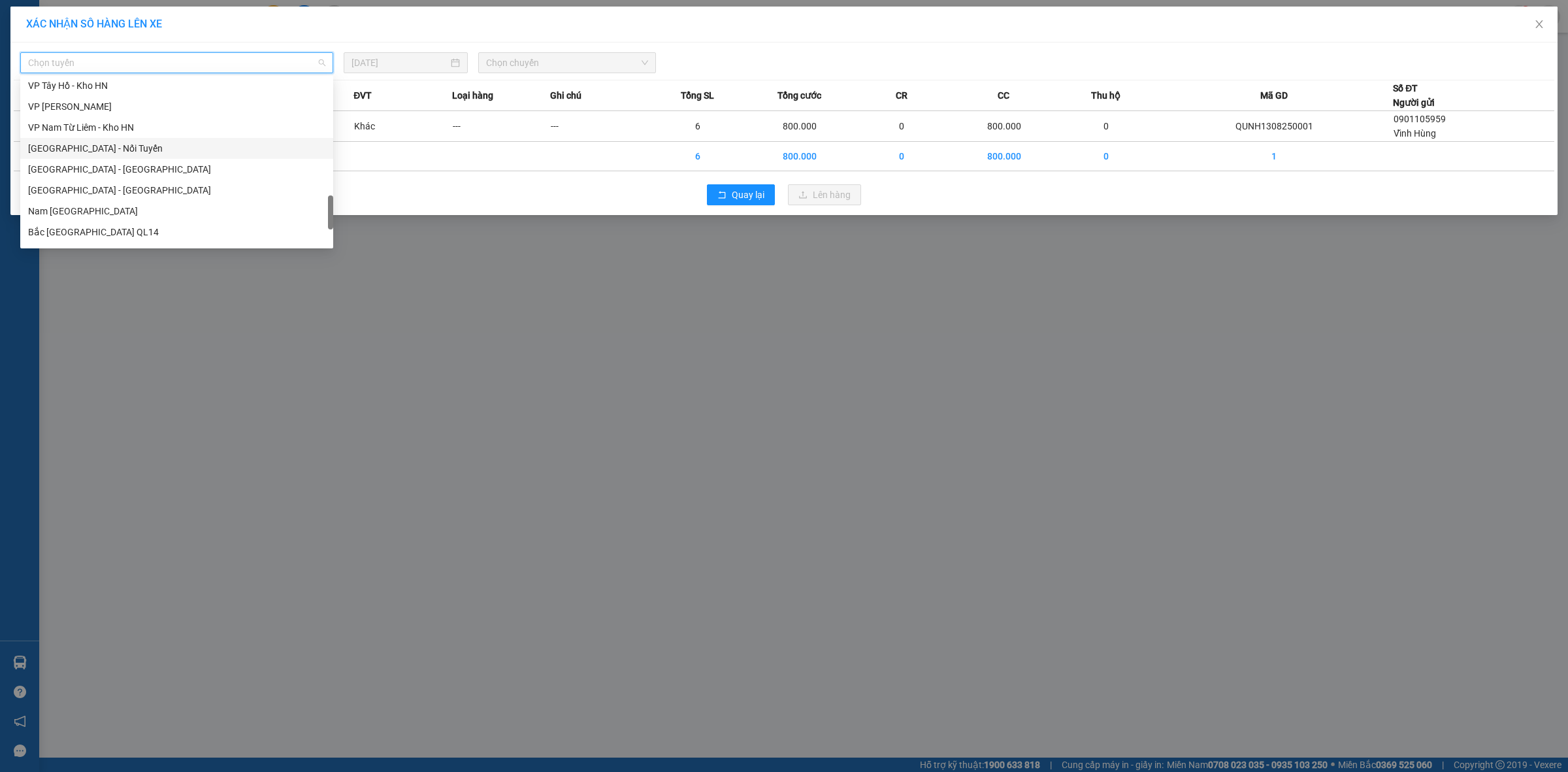
scroll to position [817, 0]
click at [170, 170] on div "Nam [GEOGRAPHIC_DATA]" at bounding box center [176, 171] width 297 height 14
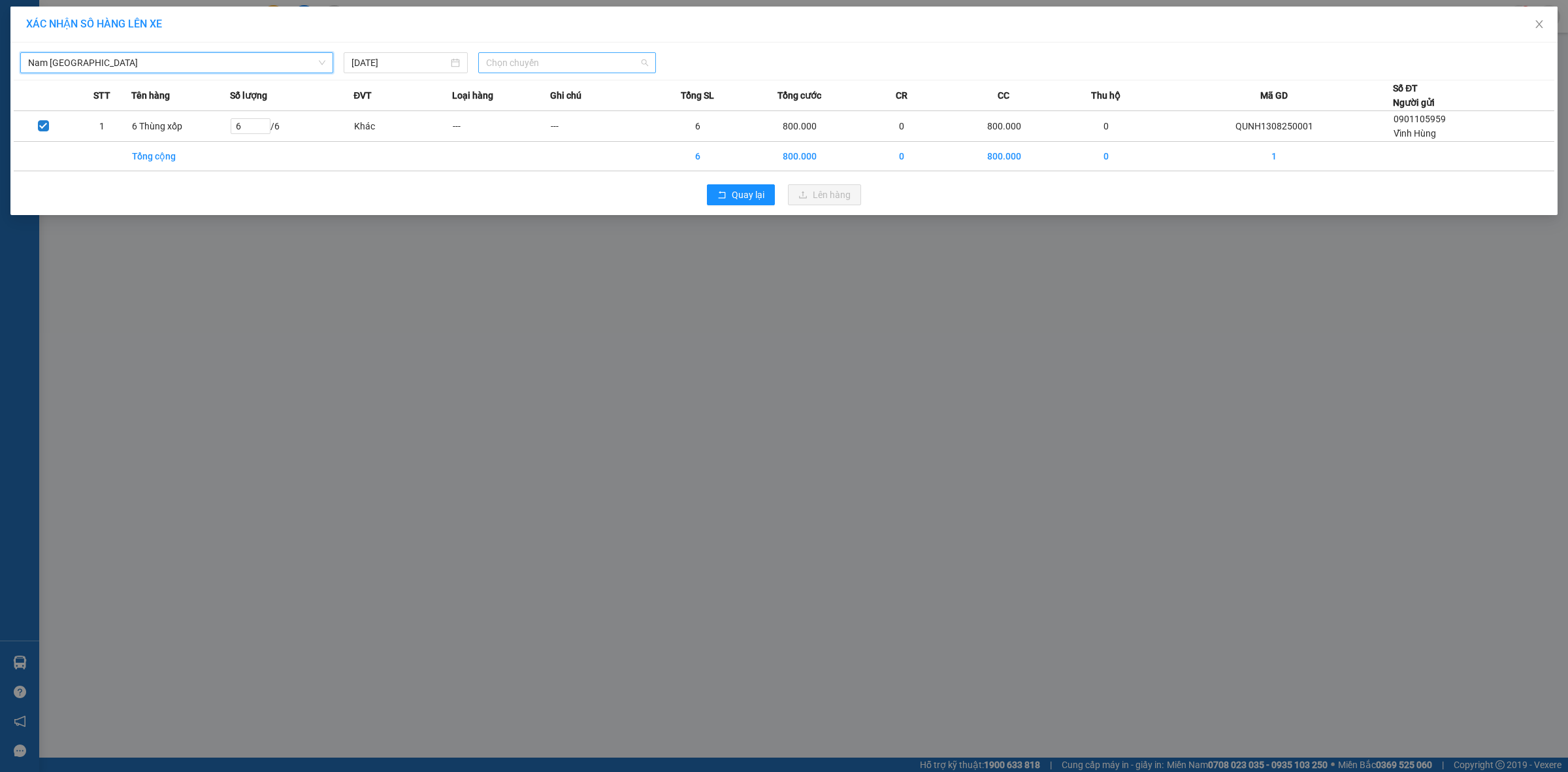
click at [614, 67] on span "Chọn chuyến" at bounding box center [567, 63] width 162 height 19
click at [456, 59] on div "[DATE]" at bounding box center [406, 63] width 108 height 14
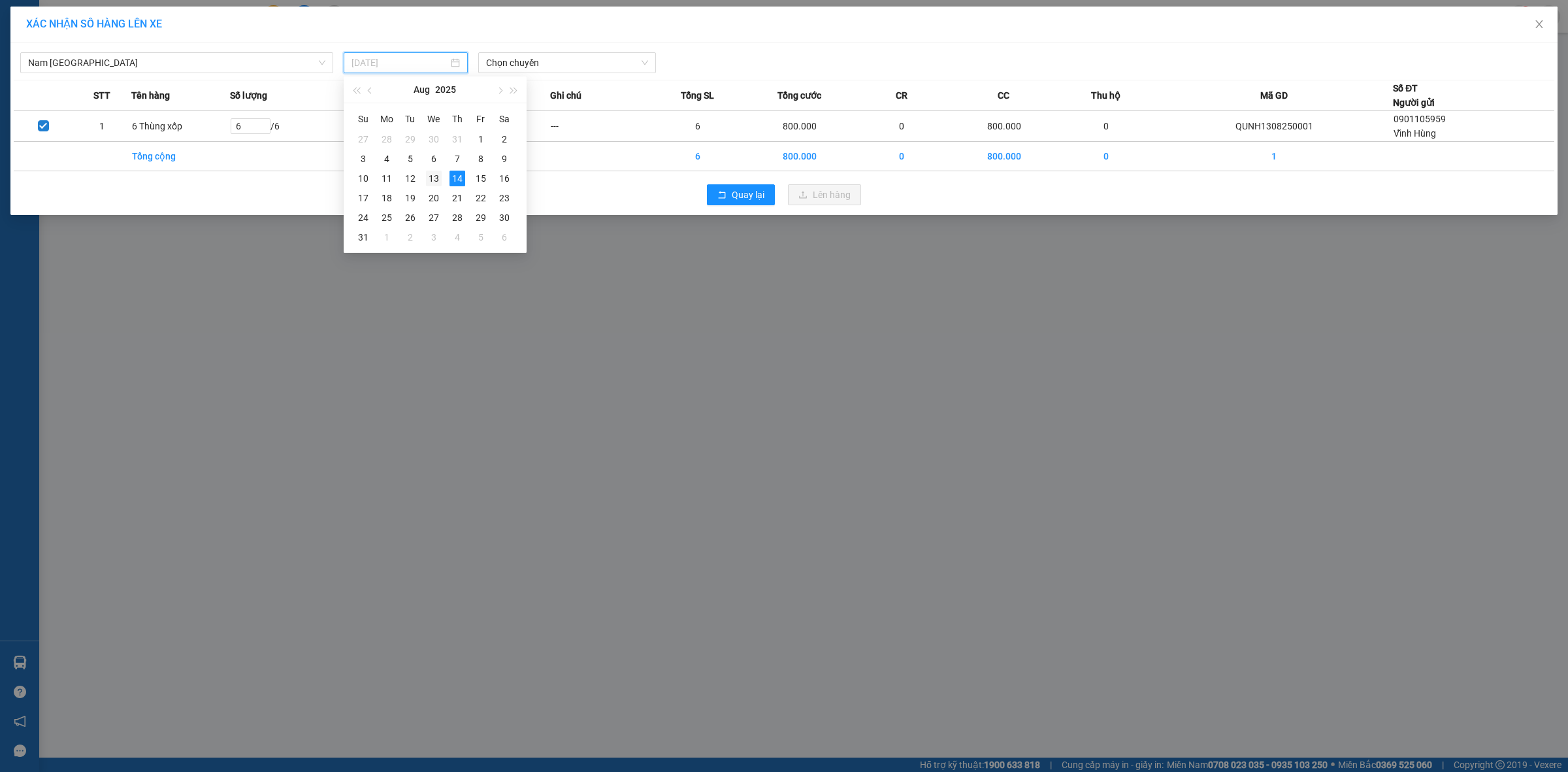
click at [432, 178] on div "13" at bounding box center [434, 178] width 16 height 16
type input "[DATE]"
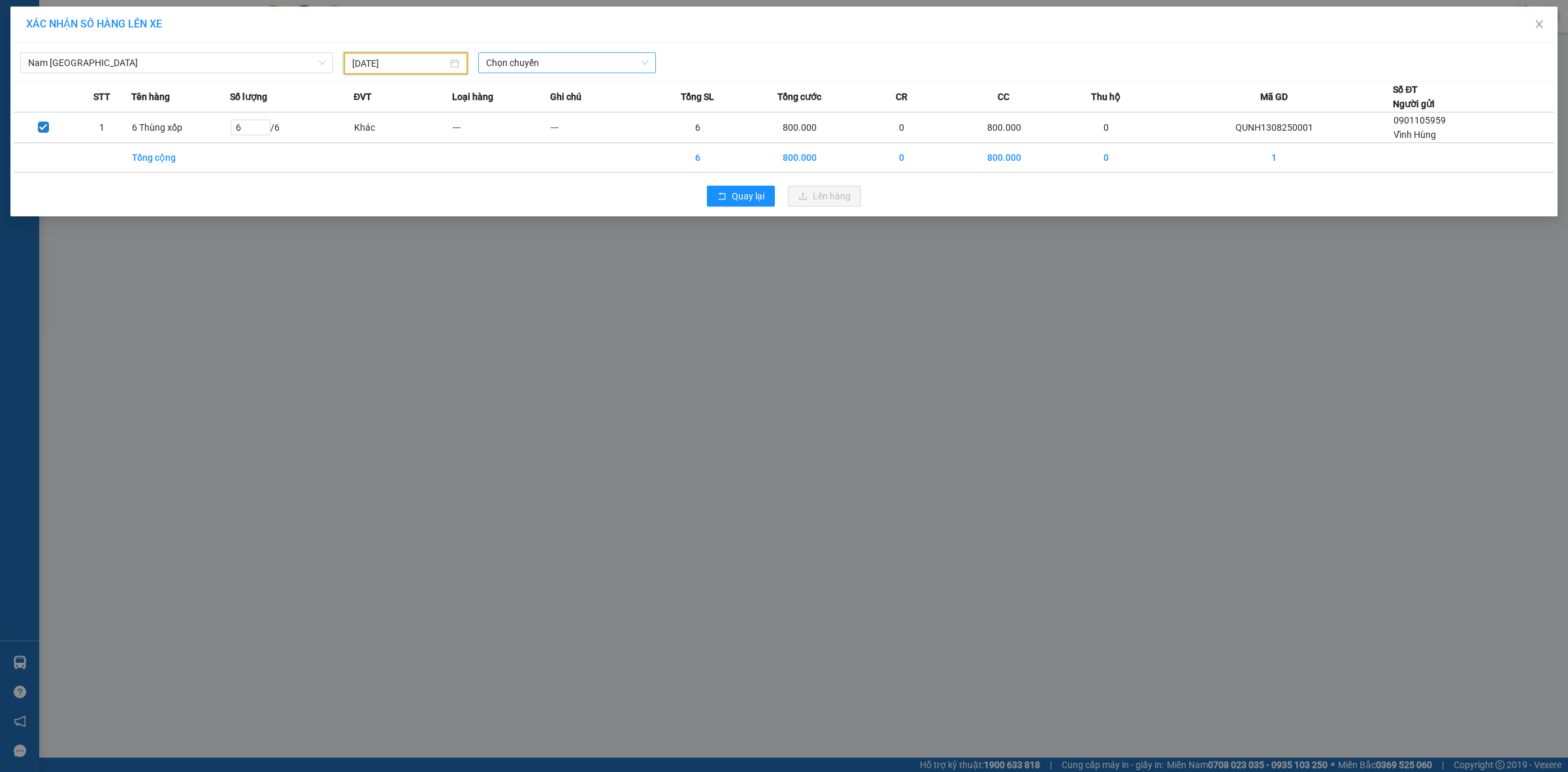
click at [576, 56] on span "Chọn chuyến" at bounding box center [567, 63] width 162 height 19
click at [573, 112] on div "21:00 (TC) - 29K-041.05" at bounding box center [537, 109] width 102 height 14
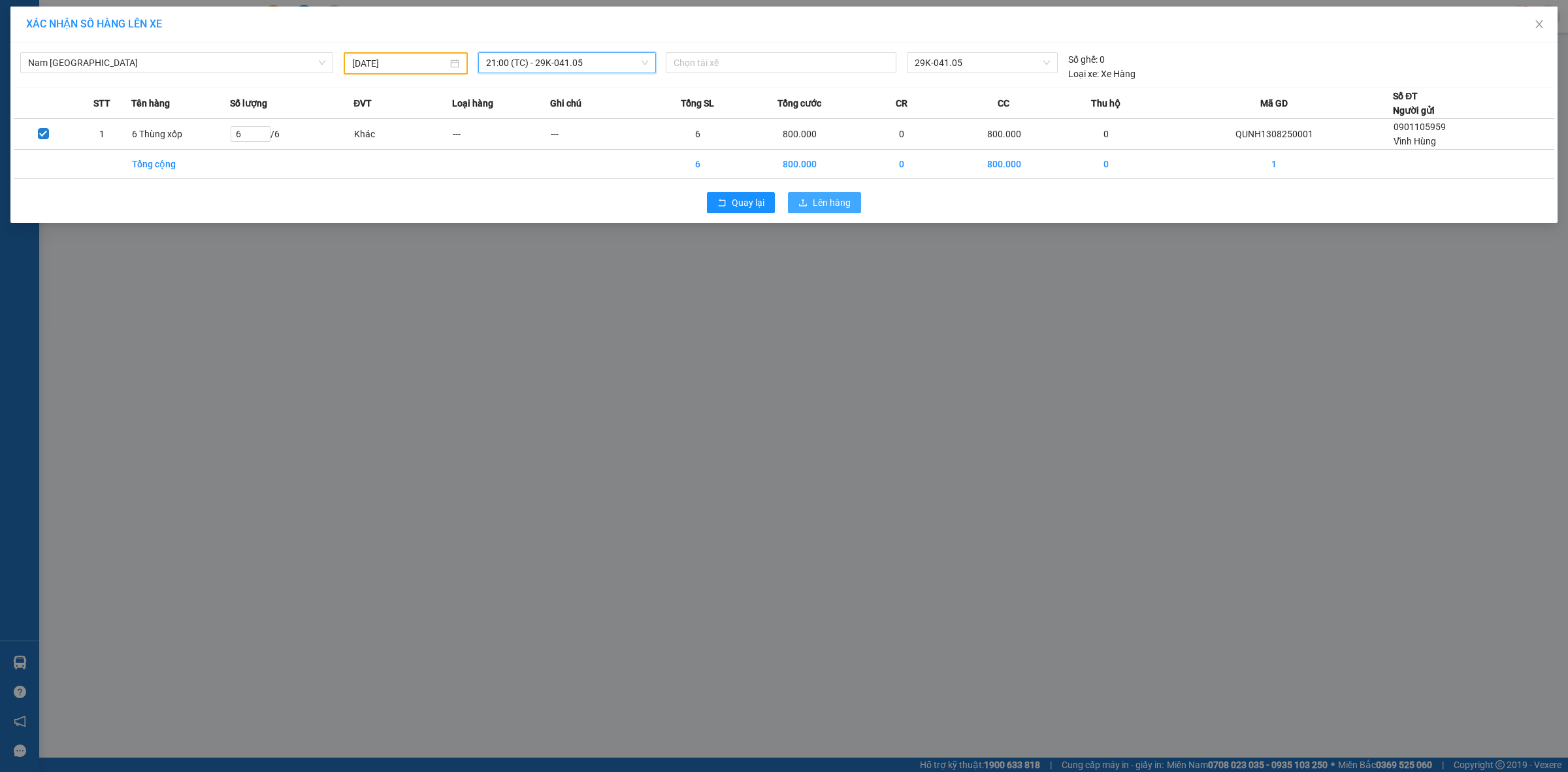
click at [840, 203] on span "Lên hàng" at bounding box center [831, 202] width 38 height 14
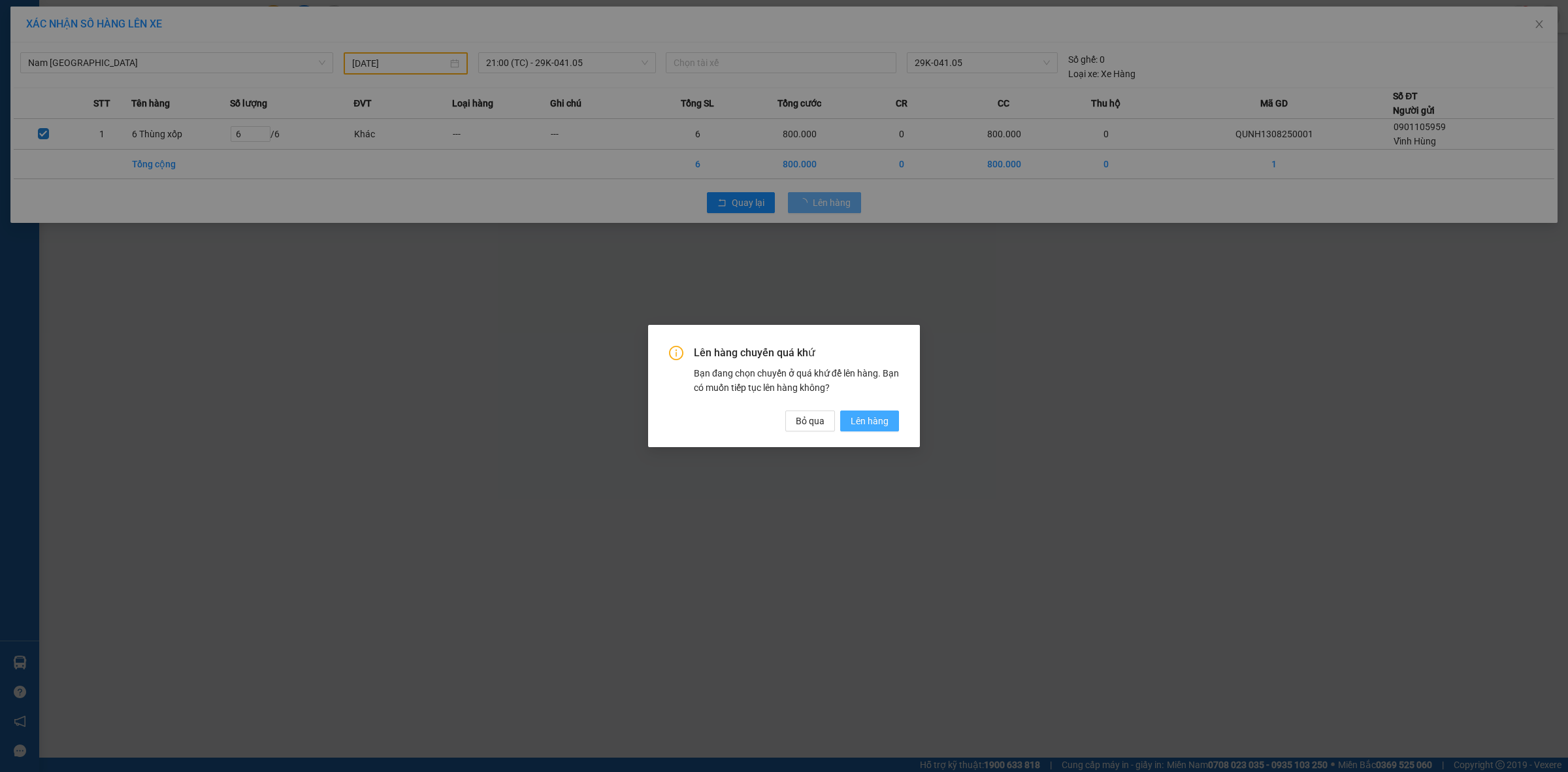
click at [885, 426] on span "Lên hàng" at bounding box center [869, 421] width 38 height 14
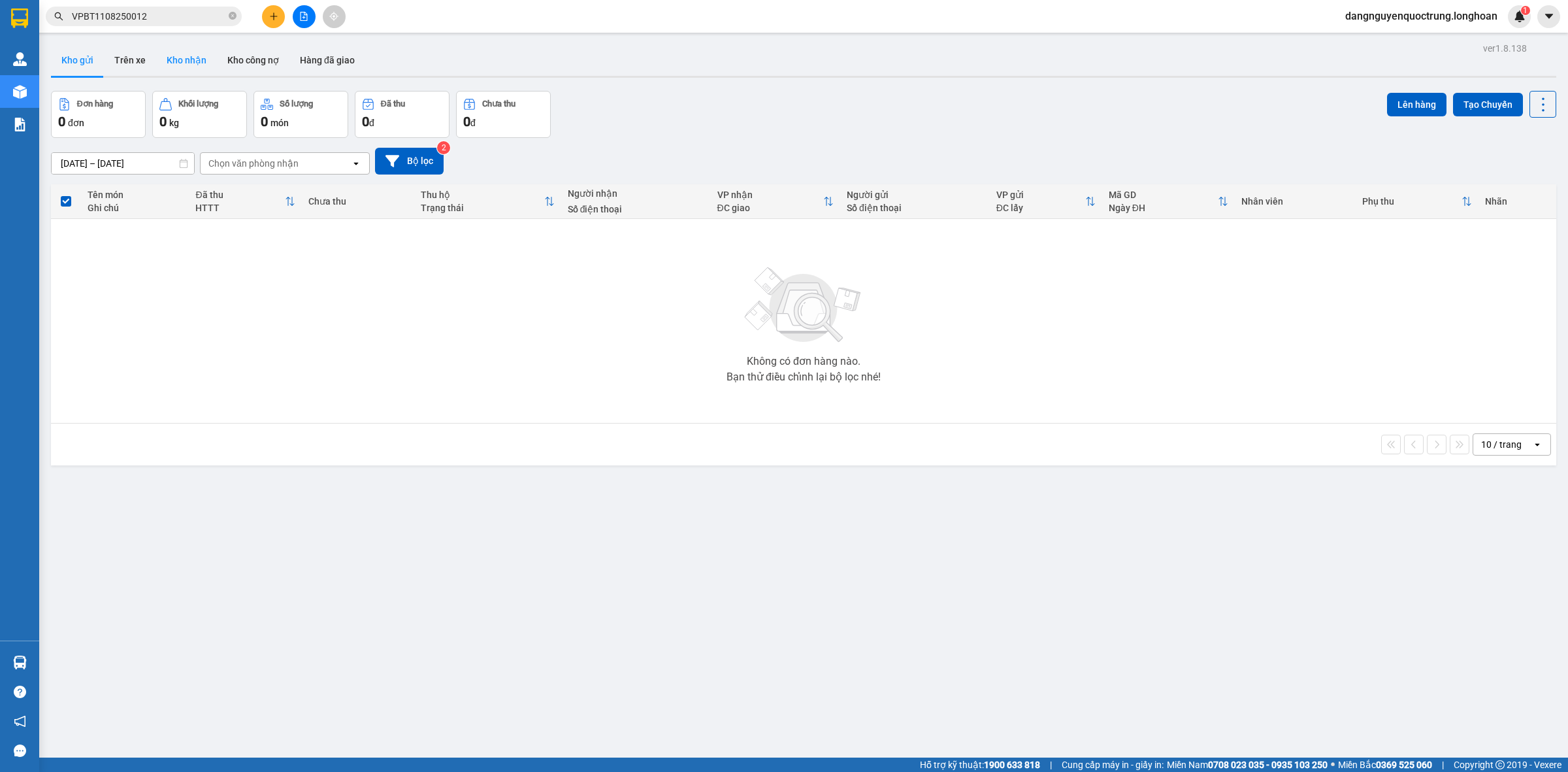
click at [196, 57] on button "Kho nhận" at bounding box center [186, 60] width 61 height 32
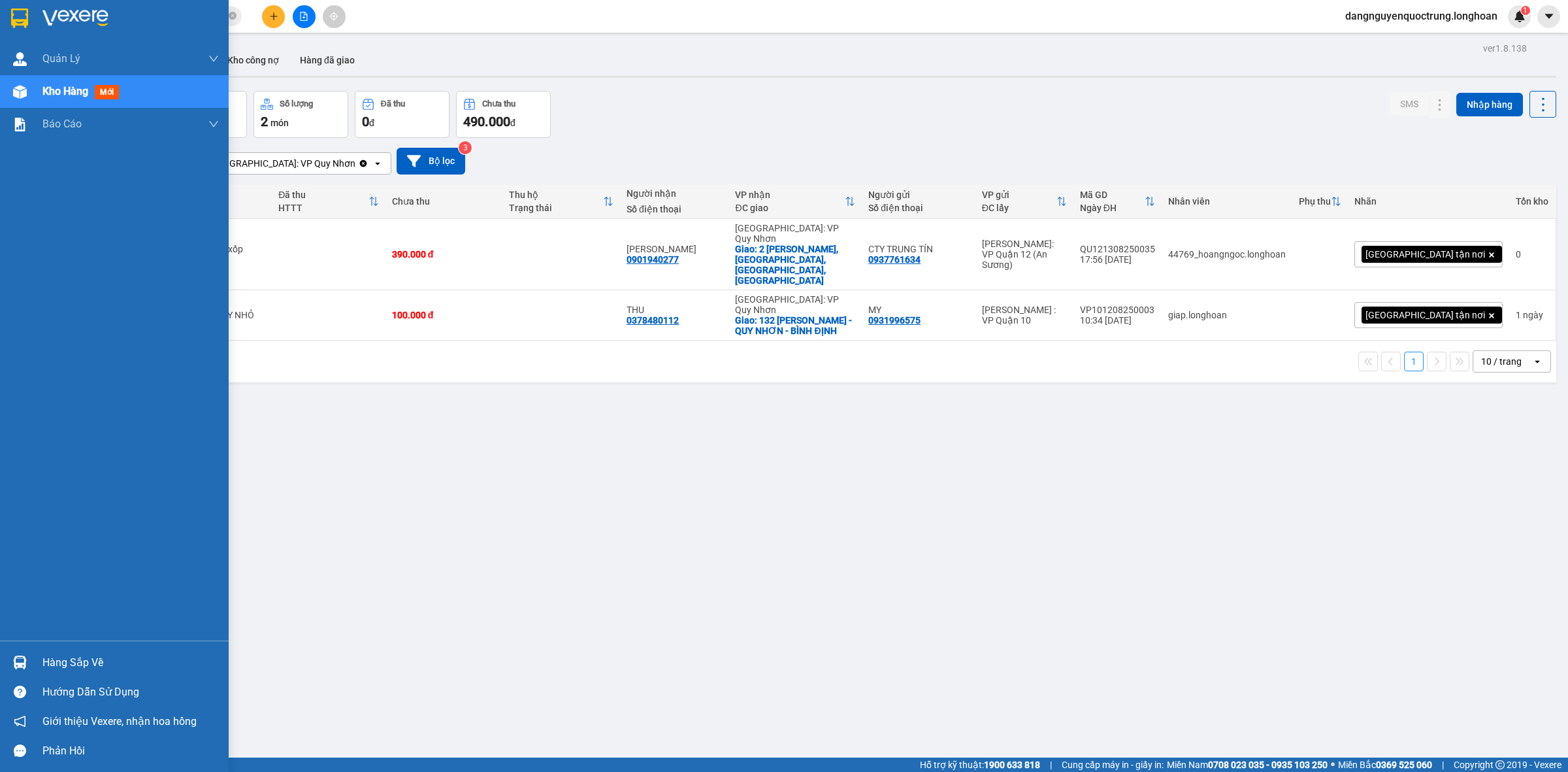
click at [21, 657] on img at bounding box center [20, 663] width 14 height 14
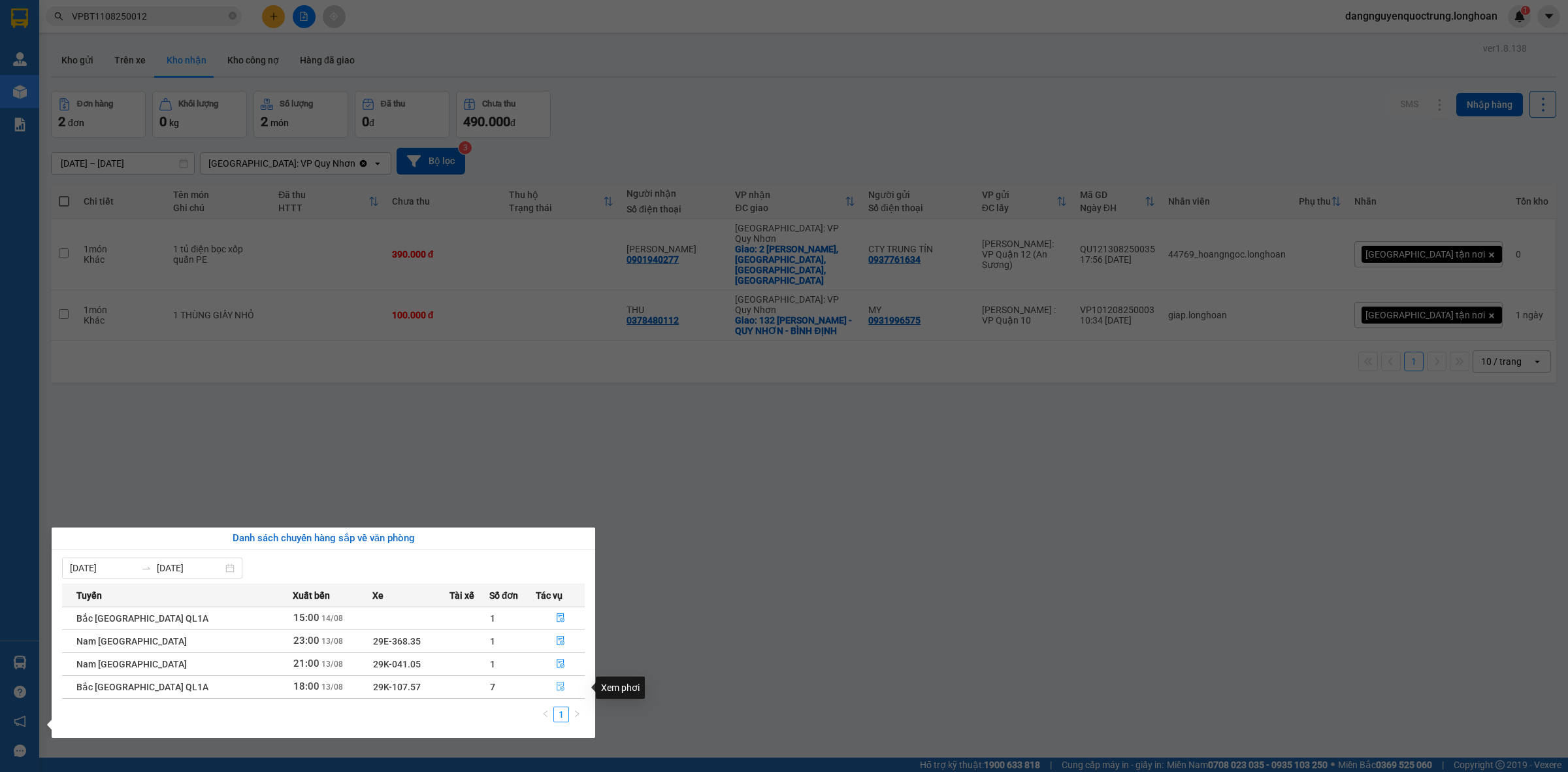
click at [556, 687] on icon "file-done" at bounding box center [560, 686] width 9 height 9
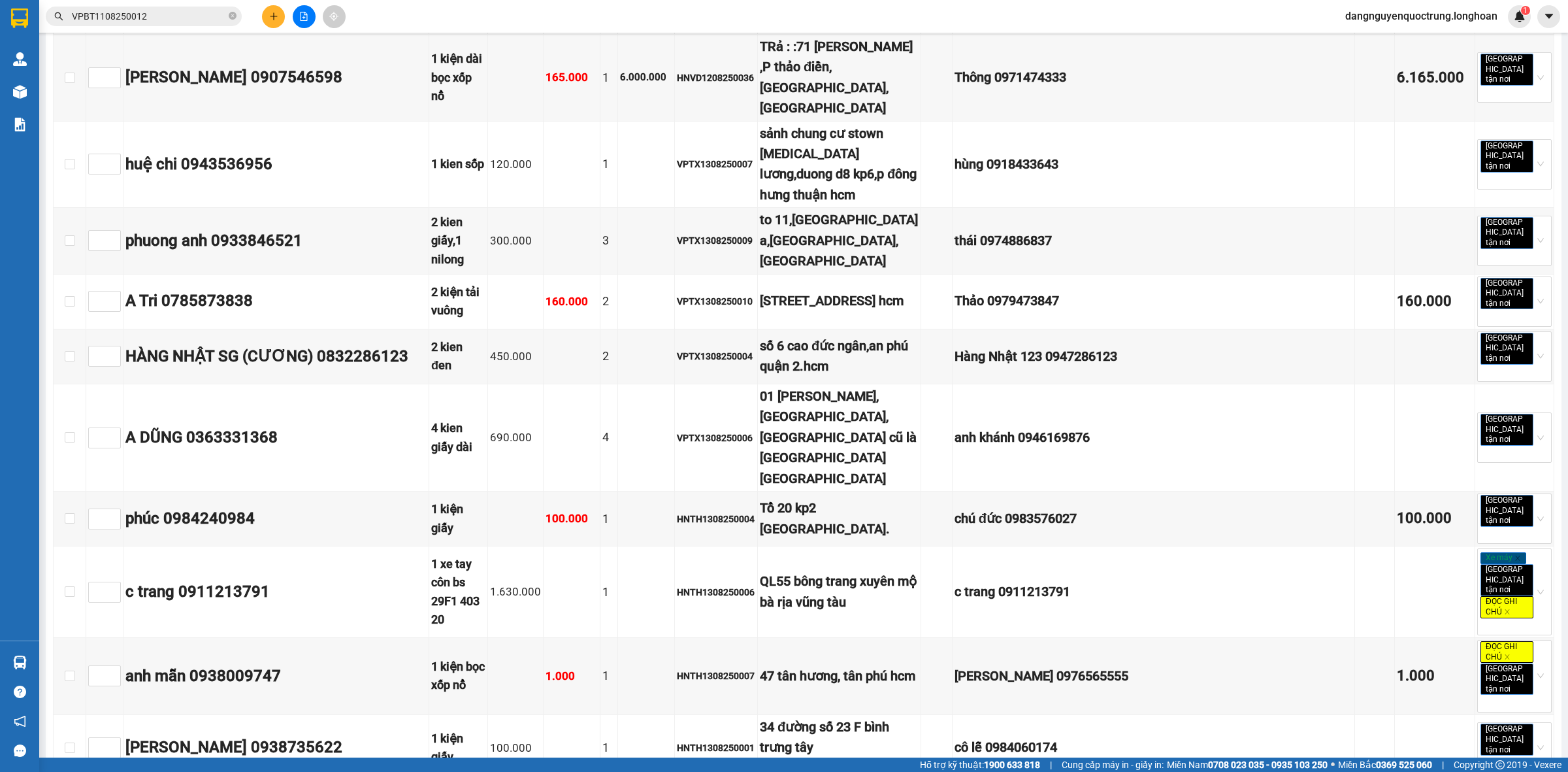
scroll to position [4674, 0]
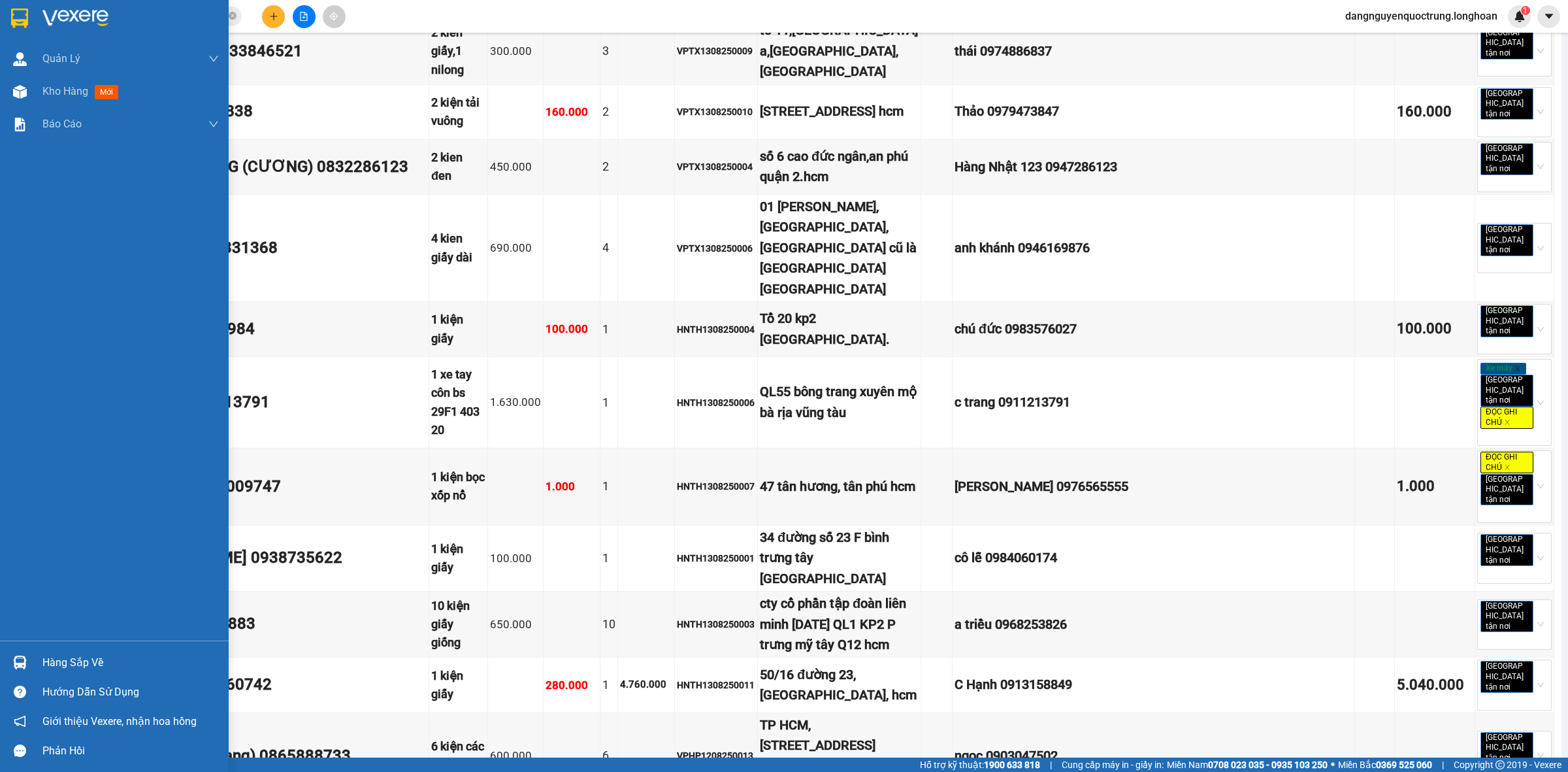
click at [14, 24] on img at bounding box center [19, 19] width 17 height 19
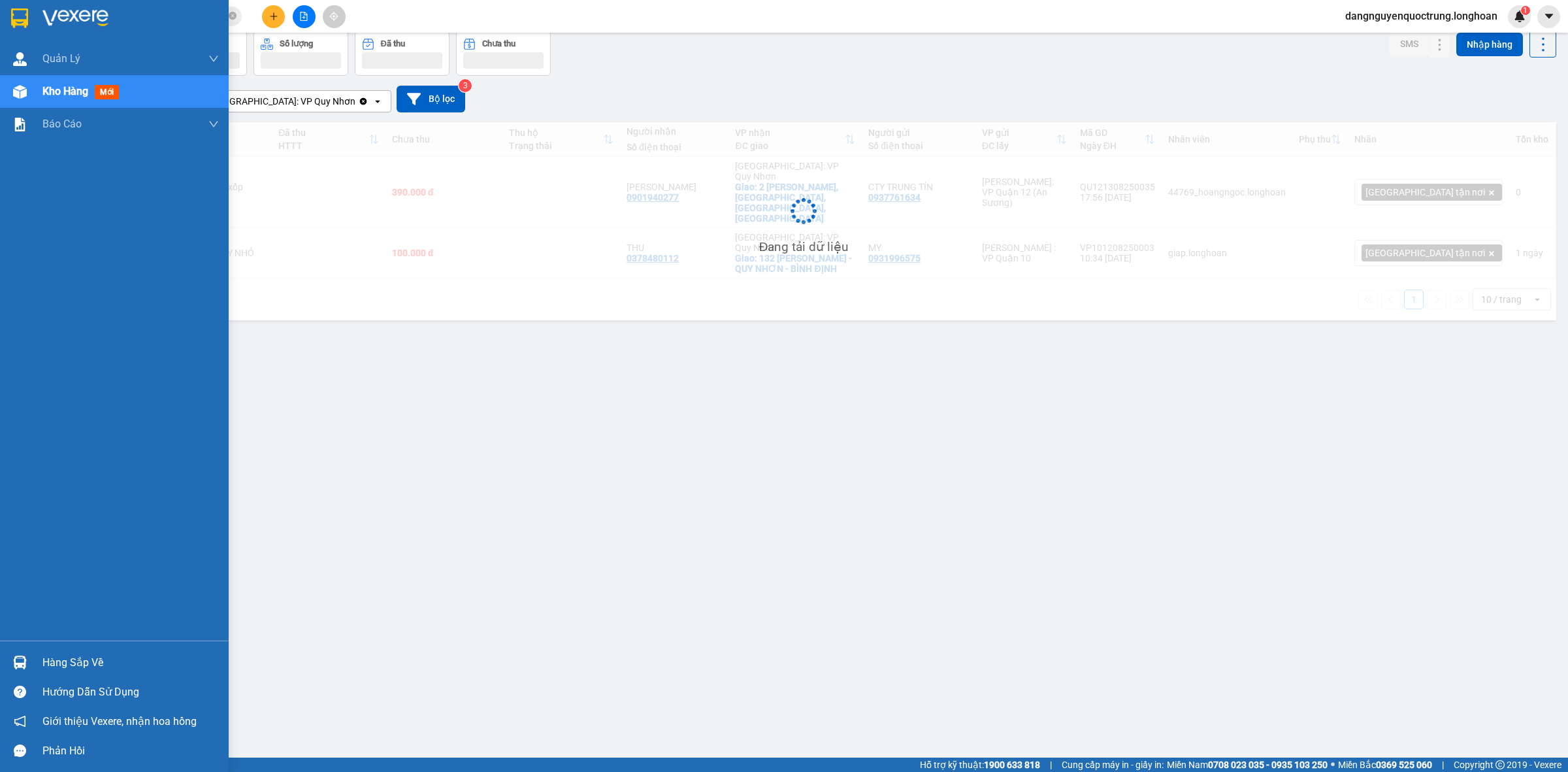
scroll to position [60, 0]
